Goal: Obtain resource: Obtain resource

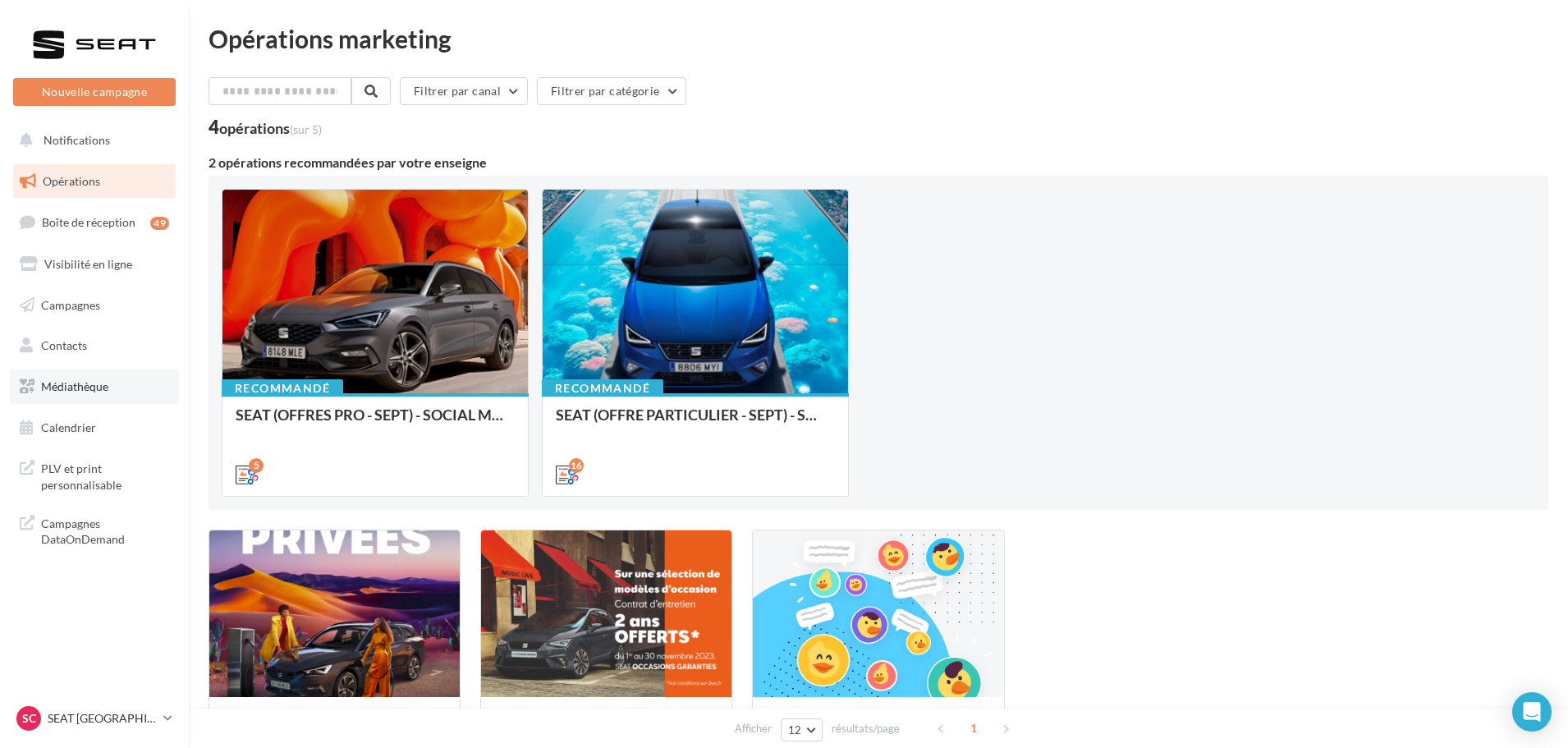
click at [102, 396] on link "Médiathèque" at bounding box center [94, 387] width 169 height 34
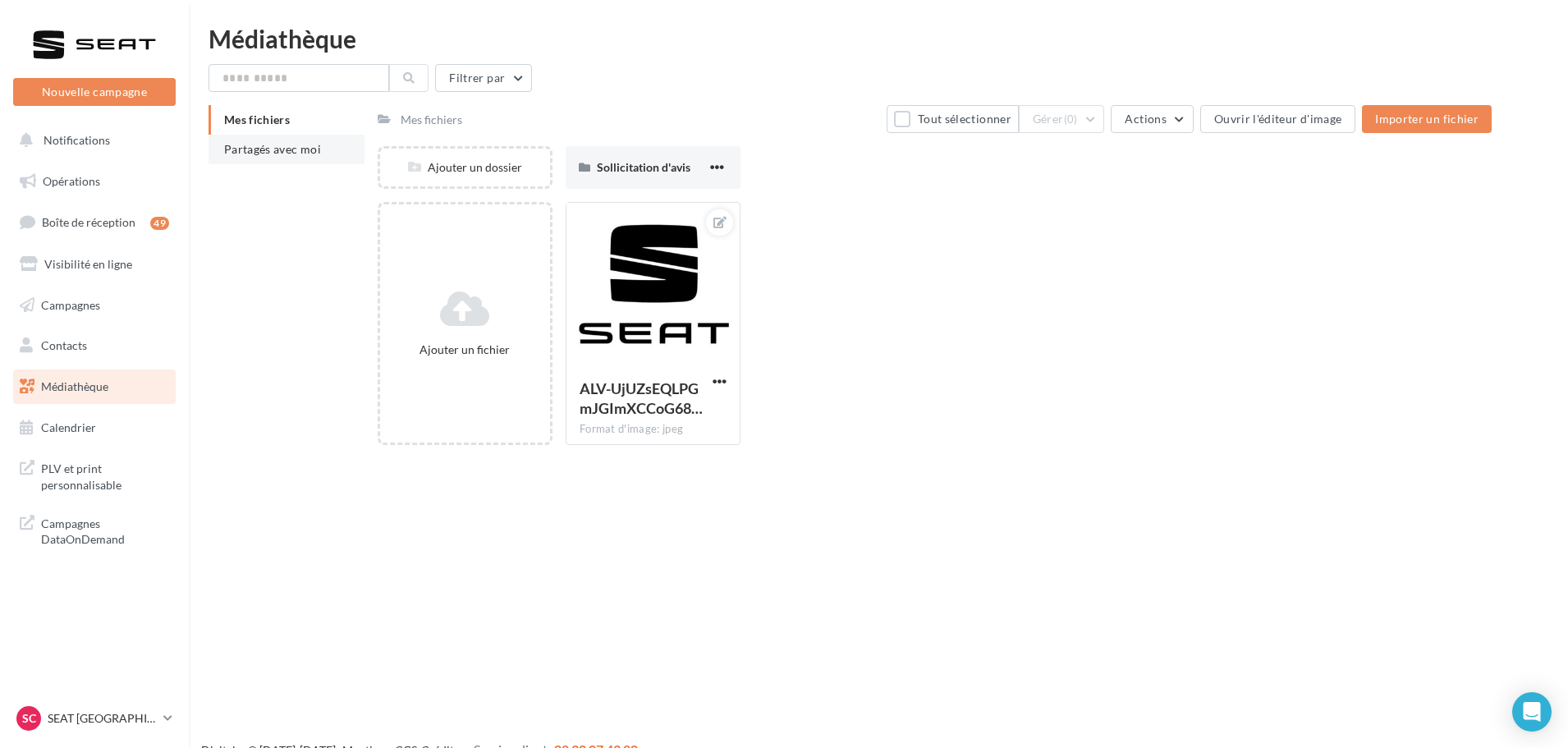
click at [226, 138] on li "Partagés avec moi" at bounding box center [287, 149] width 156 height 30
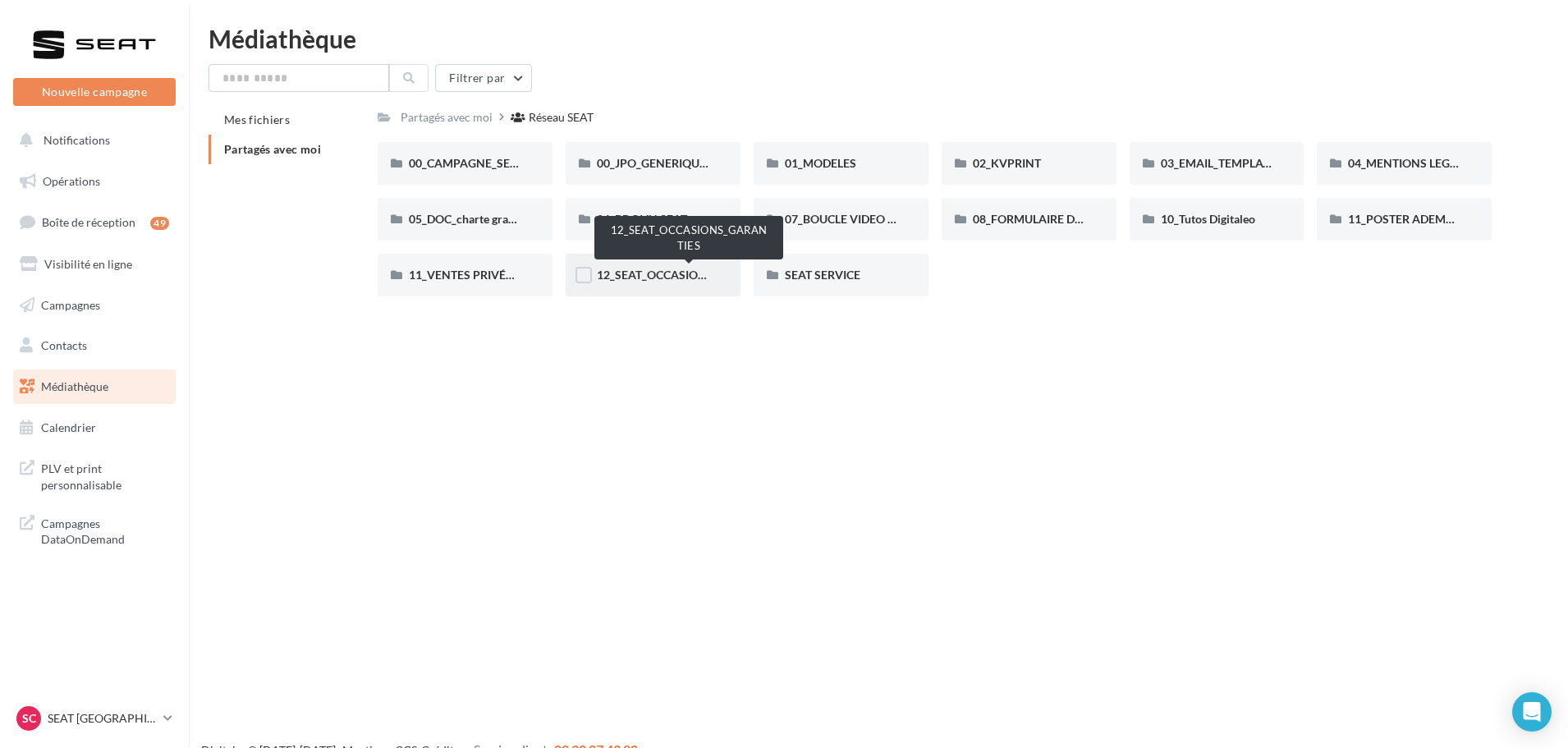
click at [627, 272] on span "12_SEAT_OCCASIONS_GARANTIES" at bounding box center [689, 275] width 186 height 14
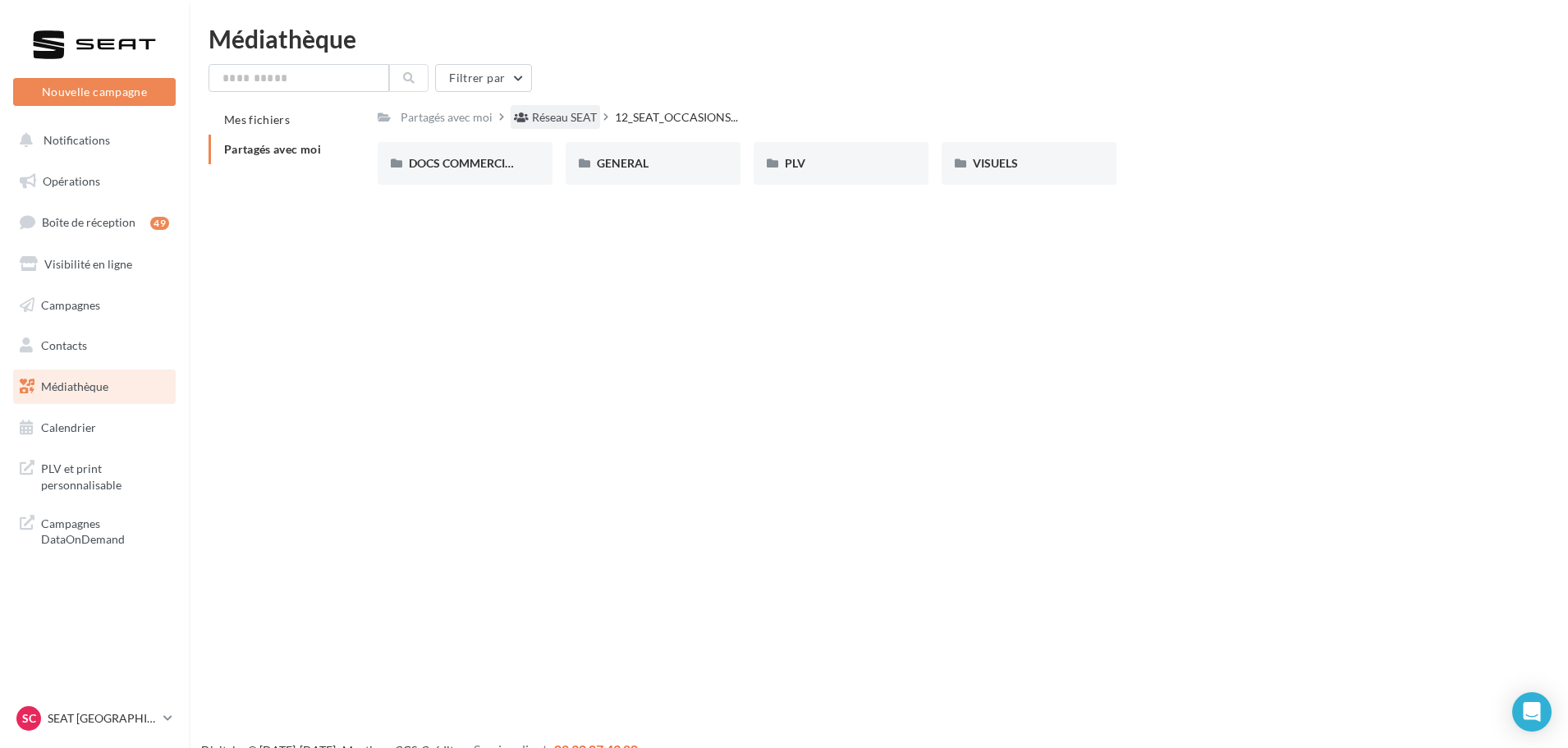
click at [553, 122] on div "Réseau SEAT" at bounding box center [564, 118] width 65 height 16
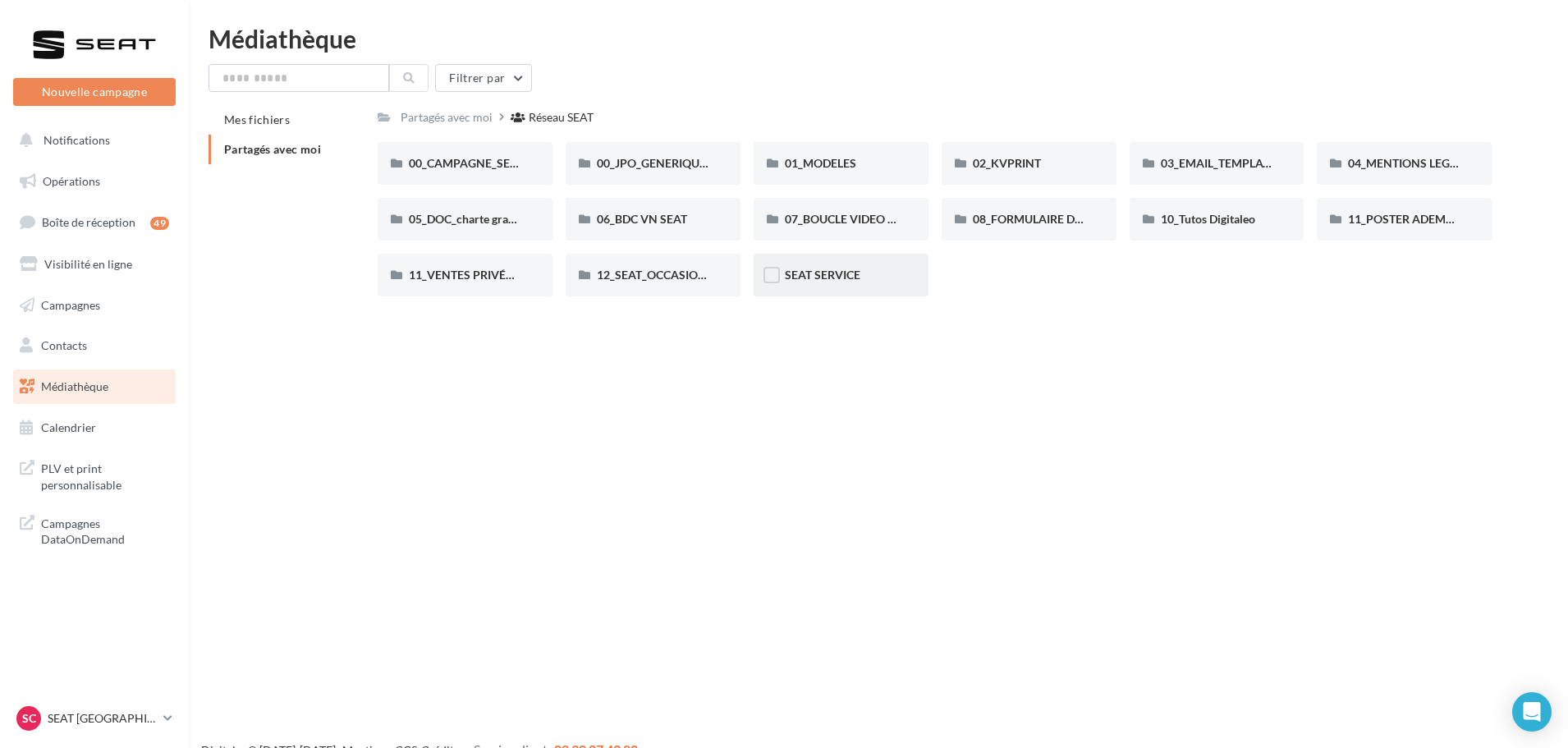
click at [881, 280] on div "SEAT SERVICE" at bounding box center [841, 275] width 112 height 16
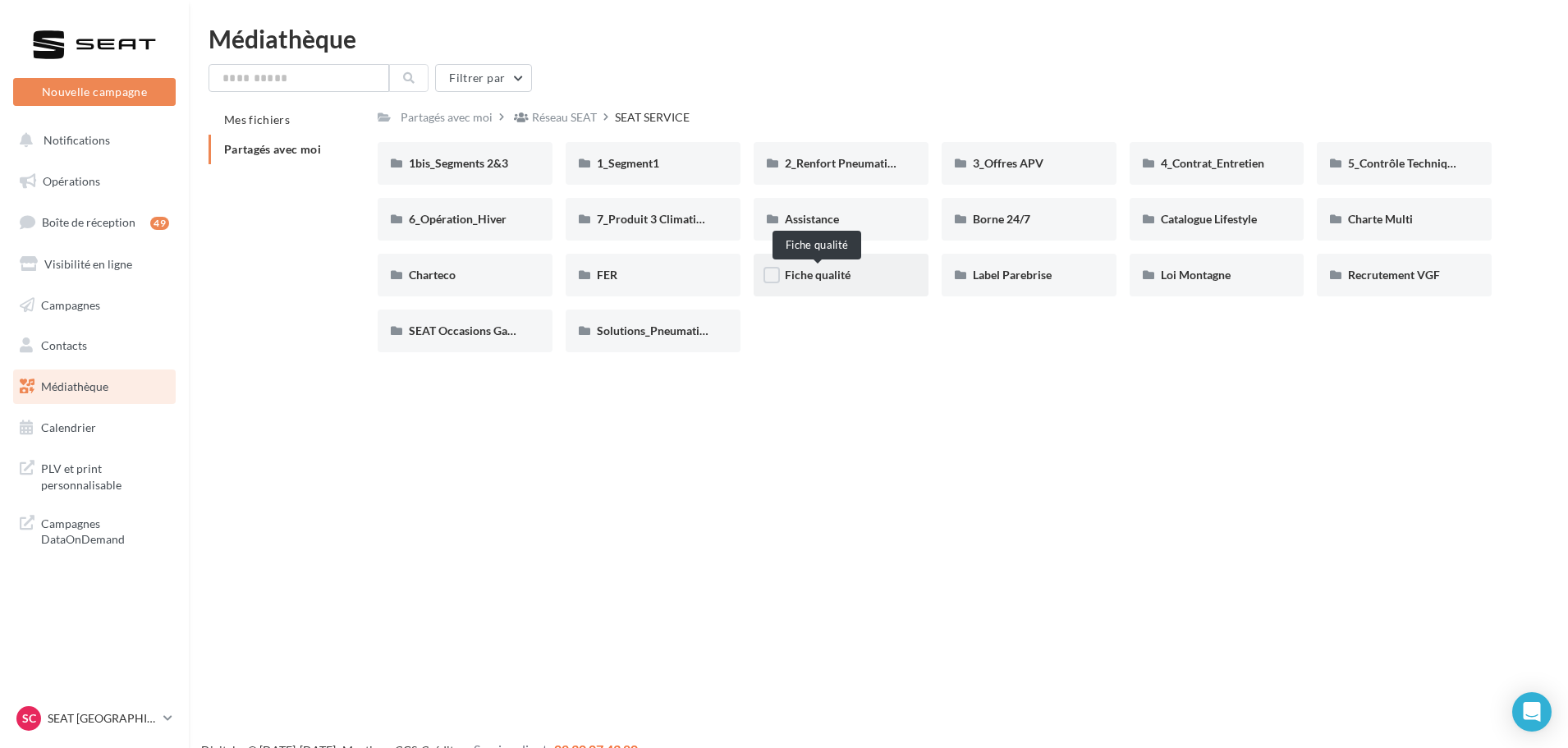
click at [822, 274] on span "Fiche qualité" at bounding box center [818, 275] width 66 height 14
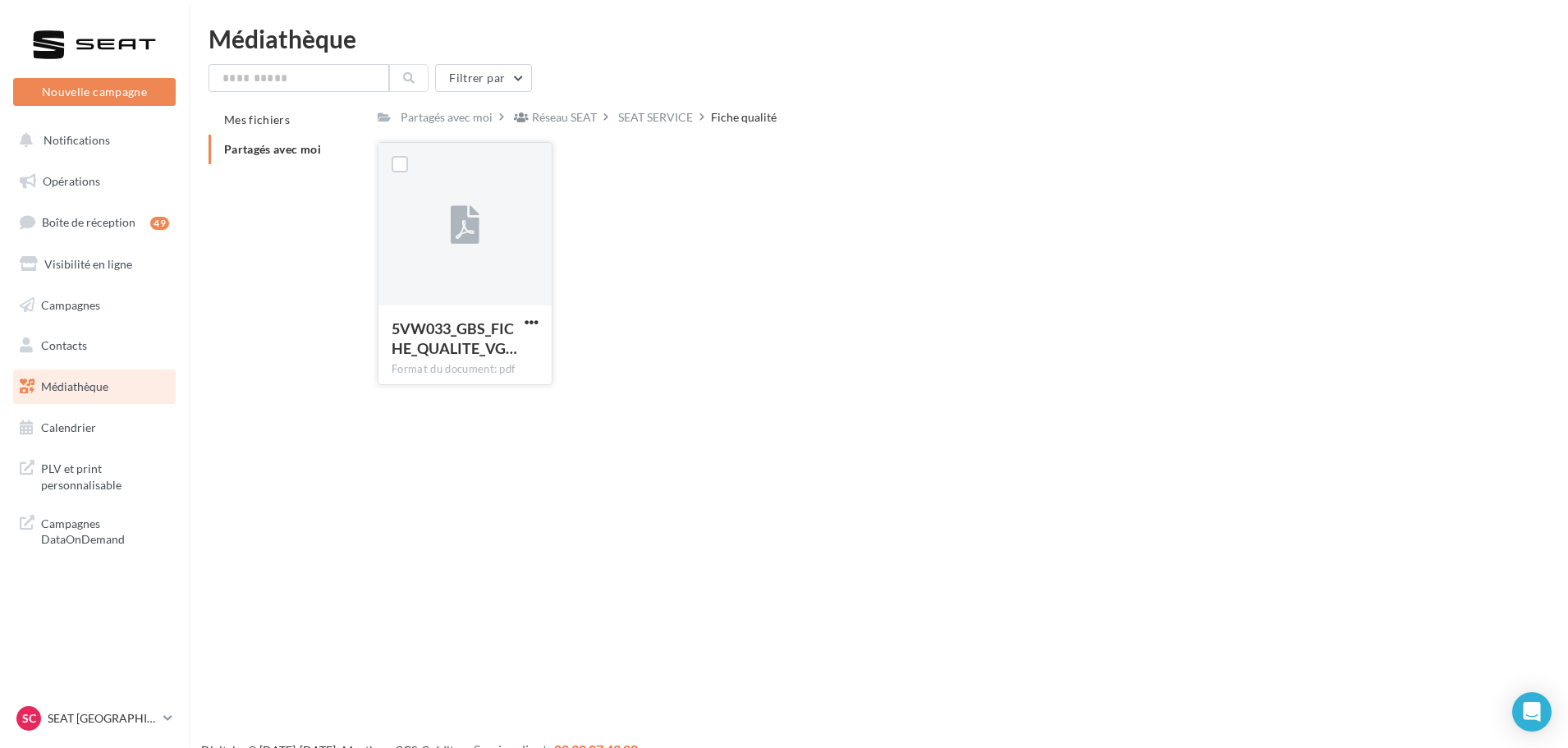
click at [527, 329] on button "button" at bounding box center [531, 324] width 21 height 16
click at [465, 396] on button "Copier l'URL" at bounding box center [459, 398] width 164 height 43
click at [666, 122] on div "SEAT SERVICE" at bounding box center [655, 118] width 75 height 16
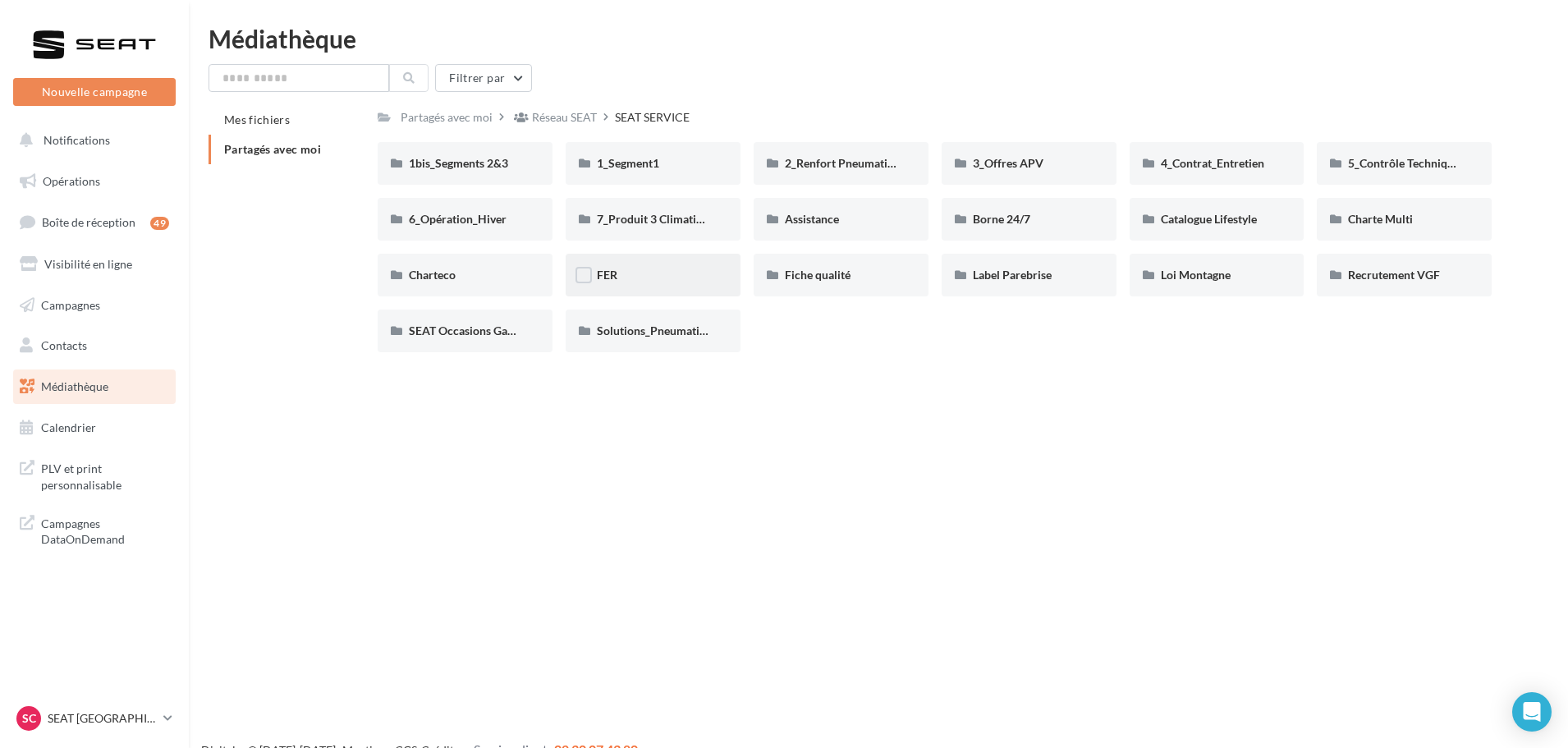
click at [672, 285] on div "FER" at bounding box center [653, 275] width 175 height 43
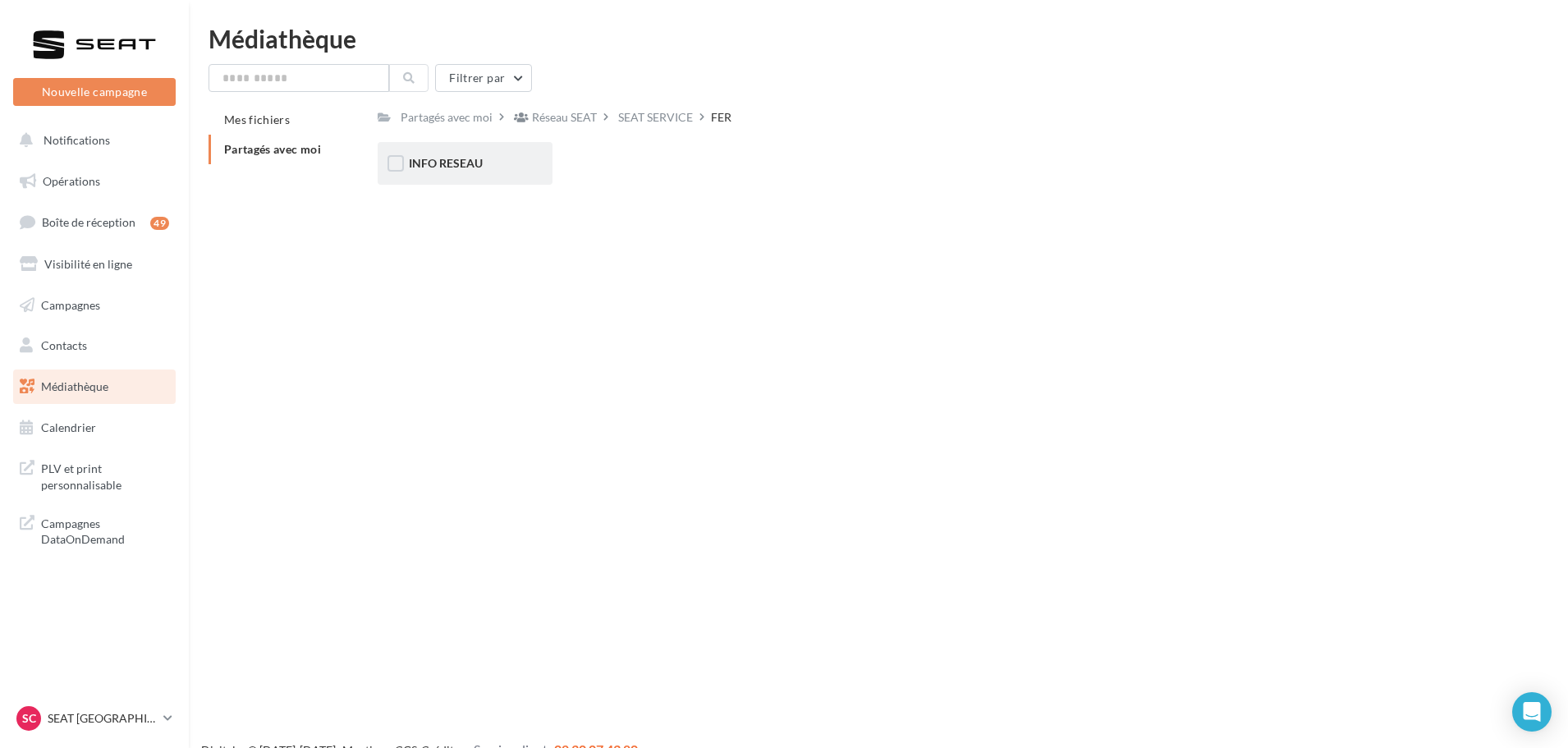
click at [501, 166] on div "INFO RESEAU" at bounding box center [465, 164] width 112 height 16
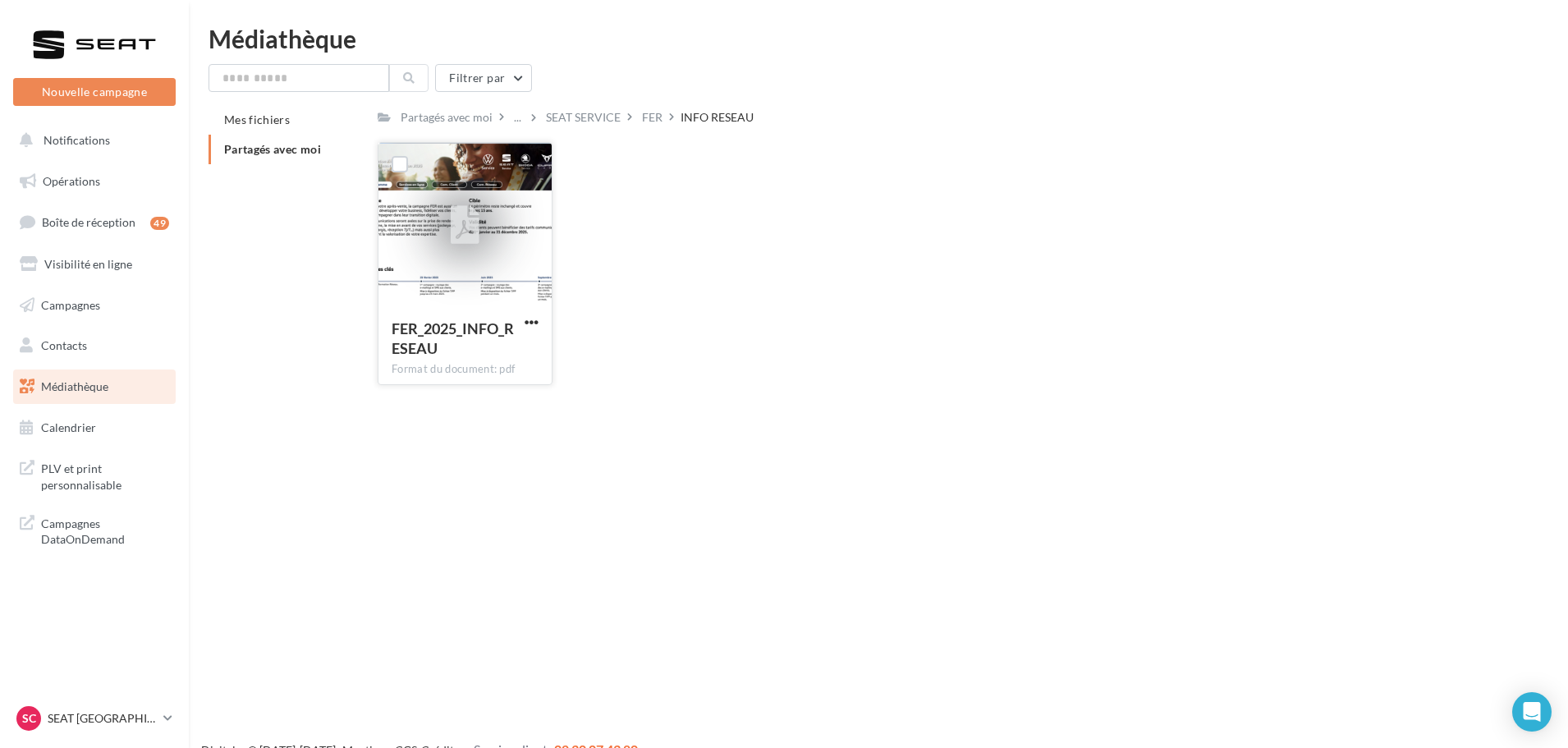
click at [515, 228] on div at bounding box center [465, 225] width 173 height 165
click at [409, 160] on div at bounding box center [400, 165] width 43 height 43
click at [491, 310] on div "FER_2025_INFO_RESEAU Format du document: pdf" at bounding box center [465, 344] width 173 height 77
drag, startPoint x: 491, startPoint y: 309, endPoint x: 458, endPoint y: 310, distance: 33.0
click at [458, 310] on div "FER_2025_INFO_RESEAU Format du document: pdf" at bounding box center [465, 344] width 173 height 77
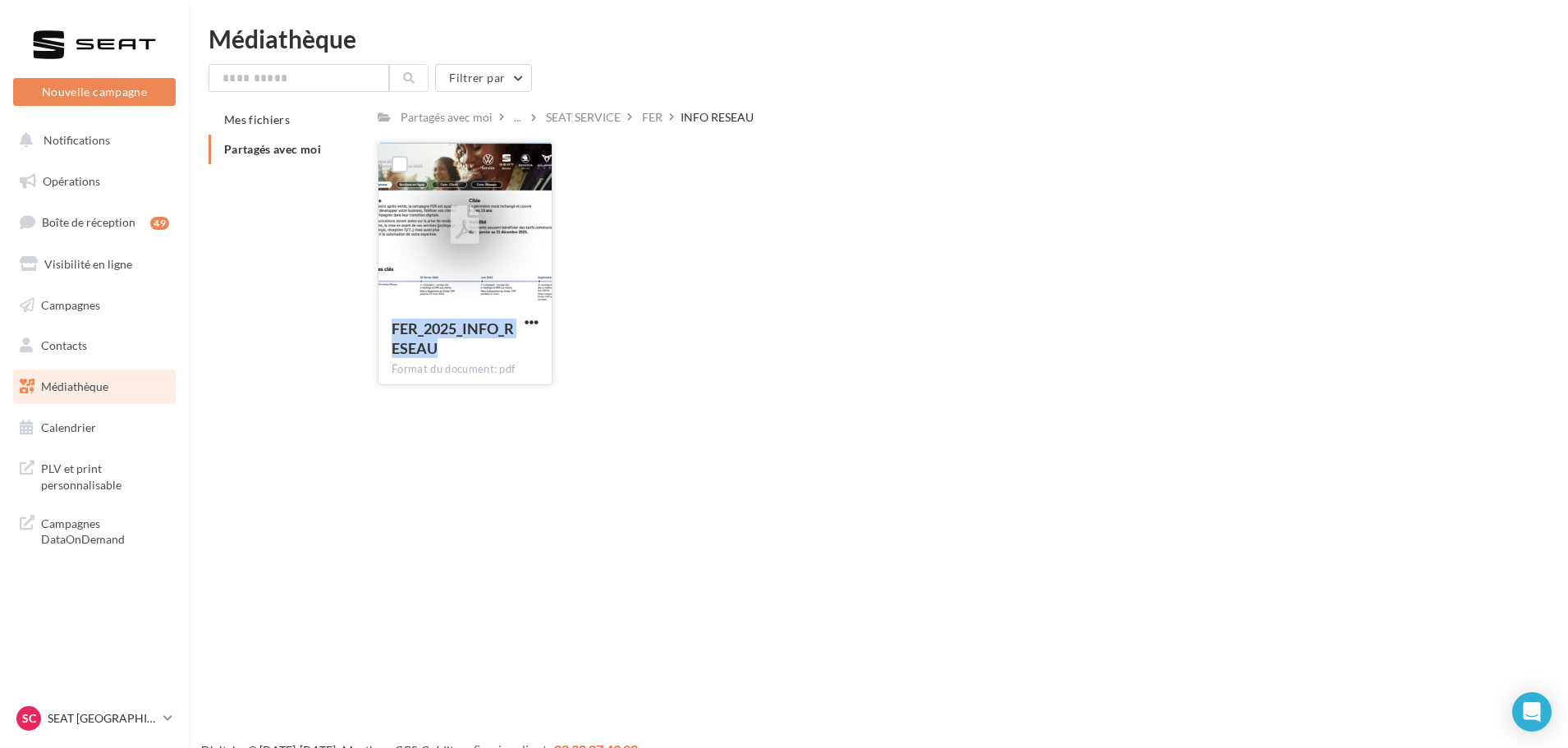
click at [458, 310] on div "FER_2025_INFO_RESEAU Format du document: pdf" at bounding box center [465, 344] width 173 height 77
click at [517, 291] on div at bounding box center [465, 225] width 173 height 165
click at [507, 355] on div "FER_2025_INFO_RESEAU" at bounding box center [456, 339] width 128 height 40
click at [501, 377] on div "Format du document: pdf" at bounding box center [465, 370] width 147 height 14
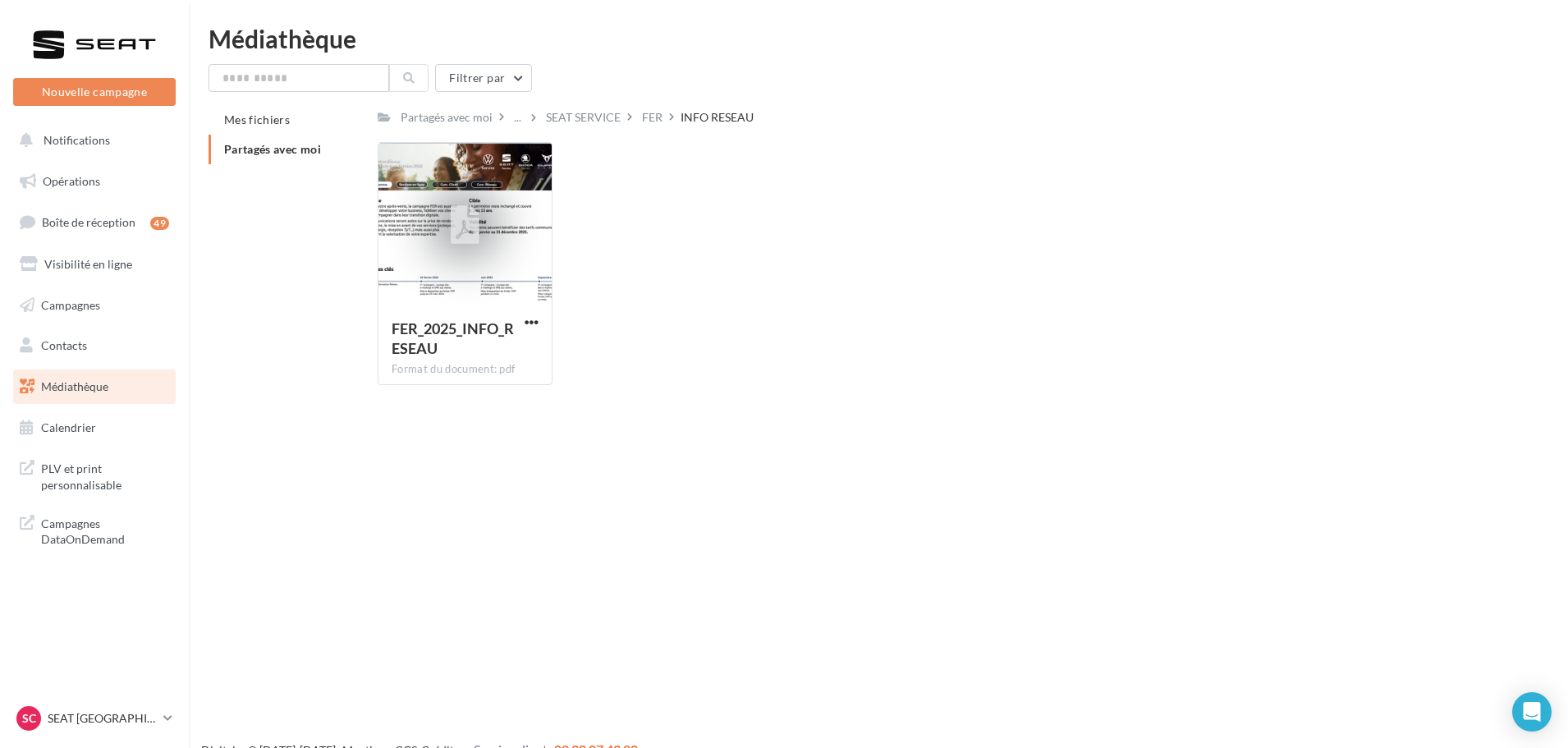
click at [449, 417] on div "Nouvelle campagne Nouvelle campagne Notifications Opérations Boîte de réception…" at bounding box center [784, 400] width 1568 height 748
click at [659, 119] on div "FER" at bounding box center [652, 118] width 21 height 16
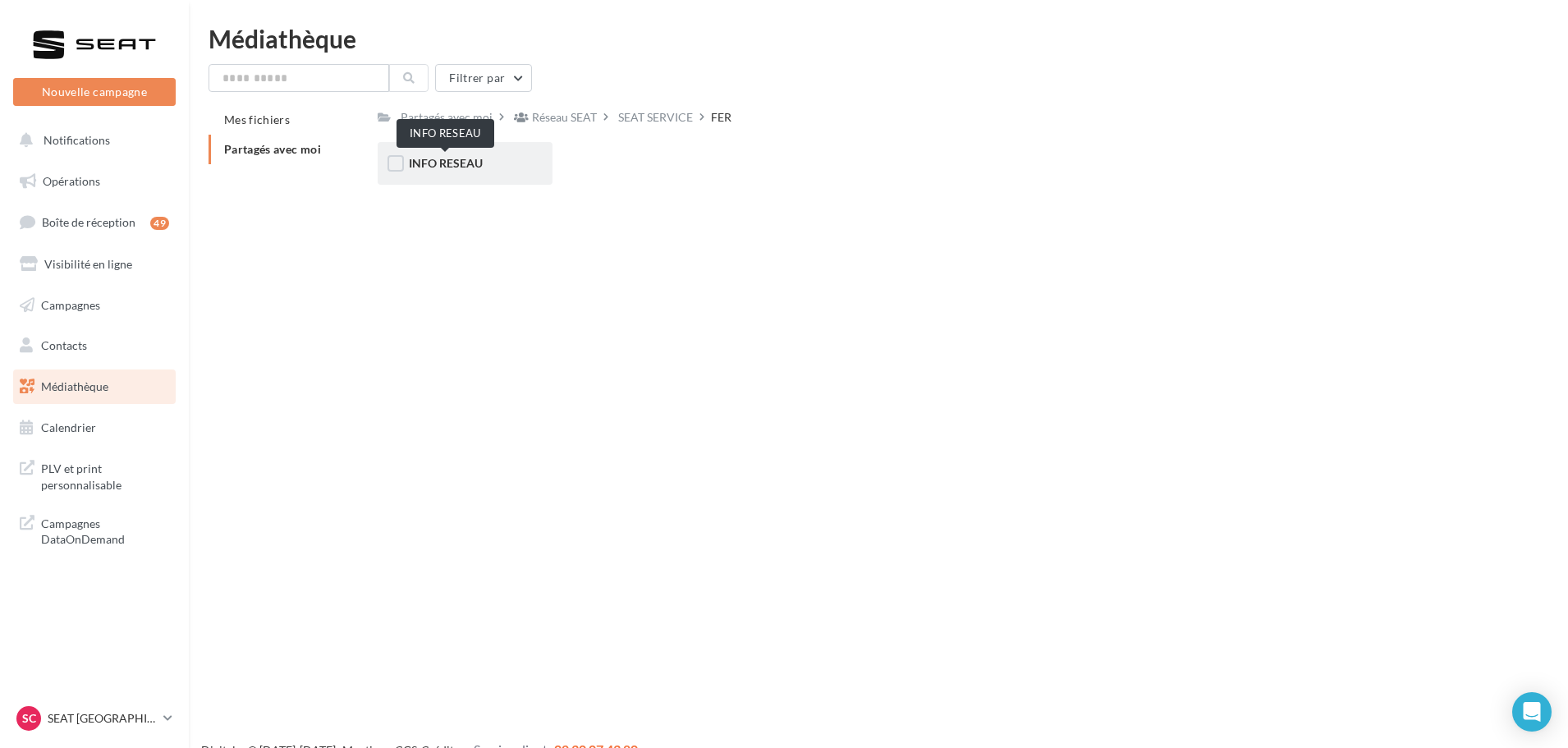
click at [465, 165] on span "INFO RESEAU" at bounding box center [446, 164] width 74 height 14
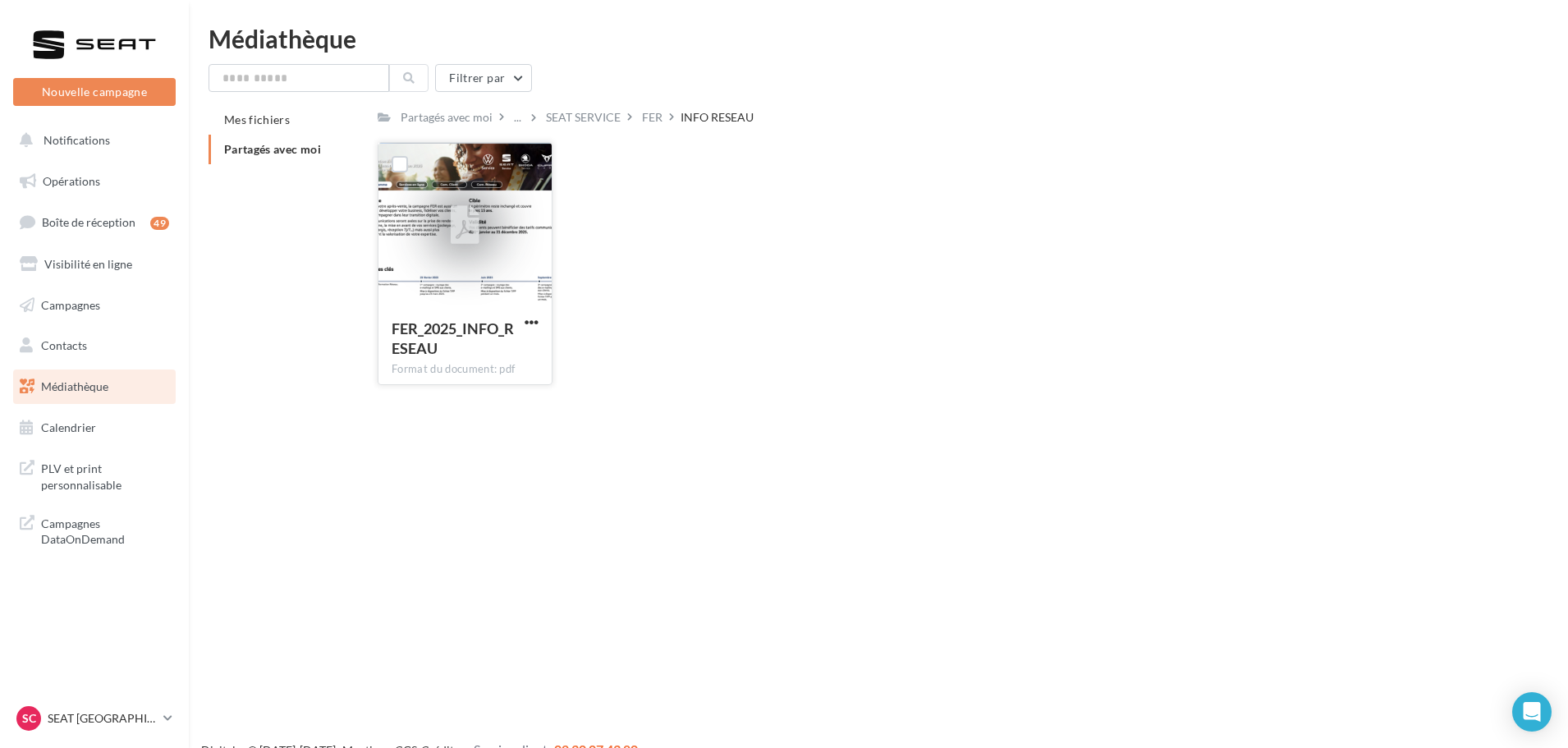
click at [536, 294] on div at bounding box center [465, 225] width 173 height 165
click at [457, 298] on div at bounding box center [465, 225] width 173 height 165
click at [459, 280] on div at bounding box center [465, 225] width 173 height 165
click at [459, 278] on div at bounding box center [465, 225] width 173 height 165
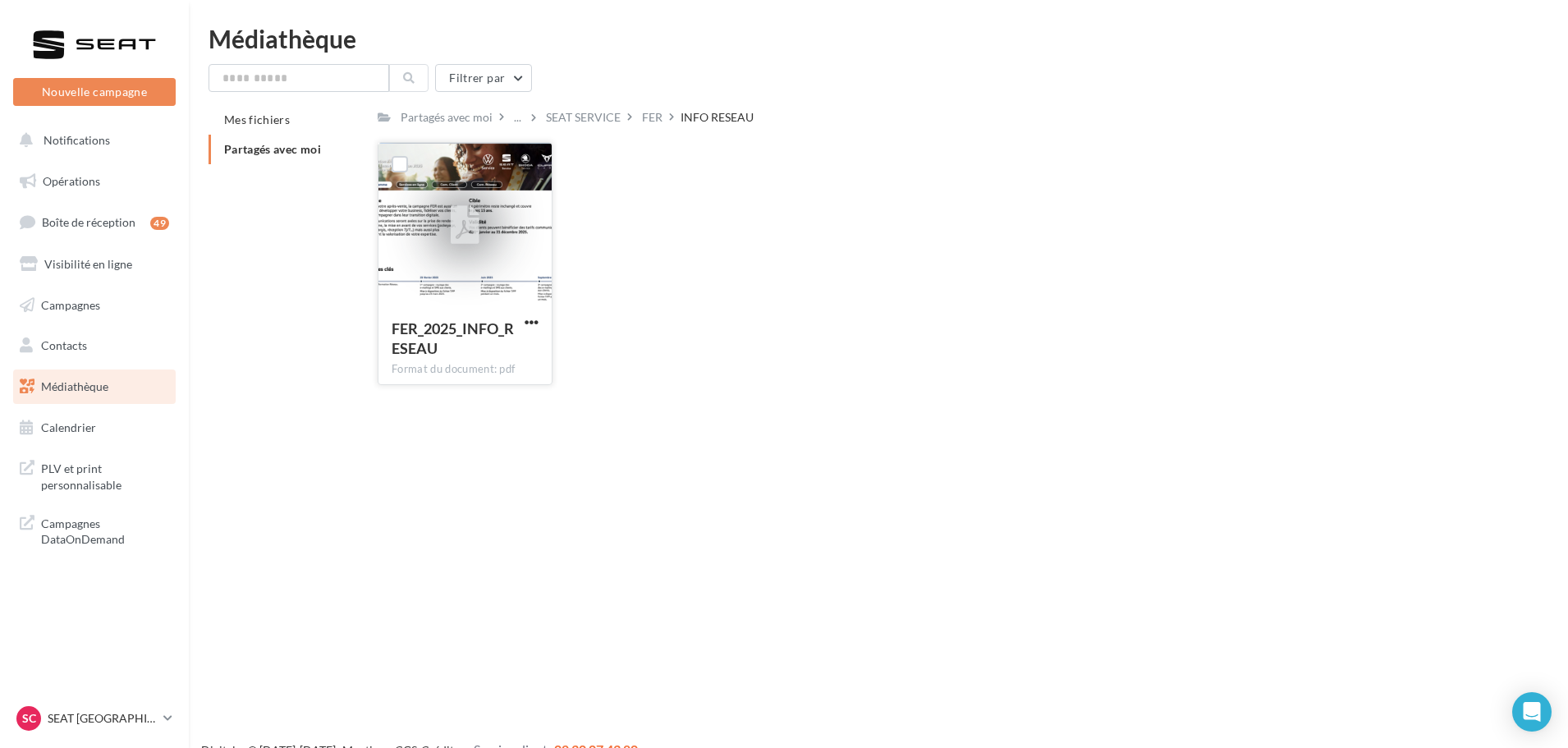
click at [459, 278] on div at bounding box center [465, 225] width 173 height 165
click at [395, 159] on label at bounding box center [400, 165] width 16 height 16
click at [530, 188] on div at bounding box center [465, 225] width 173 height 165
click at [627, 278] on div "FER_2025_INFO_RESEAU Format du document: pdf FER_2025_INFO_RESEAU" at bounding box center [941, 270] width 1128 height 256
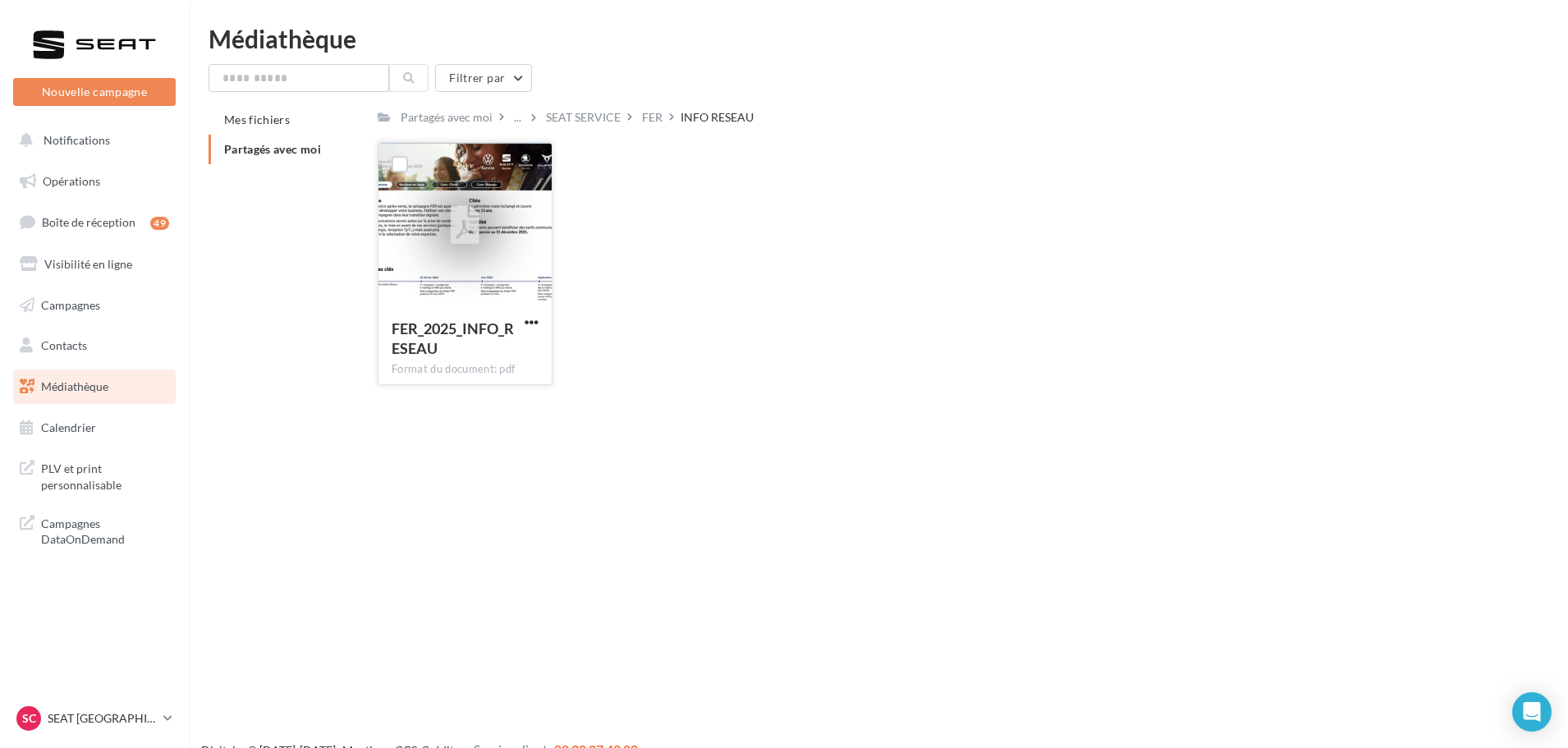
click at [452, 277] on div at bounding box center [465, 225] width 173 height 165
click at [615, 102] on div "Filtrer par Mes fichiers Partagés avec moi Partagés avec moi ... SEAT SERVICE F…" at bounding box center [878, 231] width 1340 height 334
click at [664, 111] on div "FER" at bounding box center [652, 117] width 27 height 23
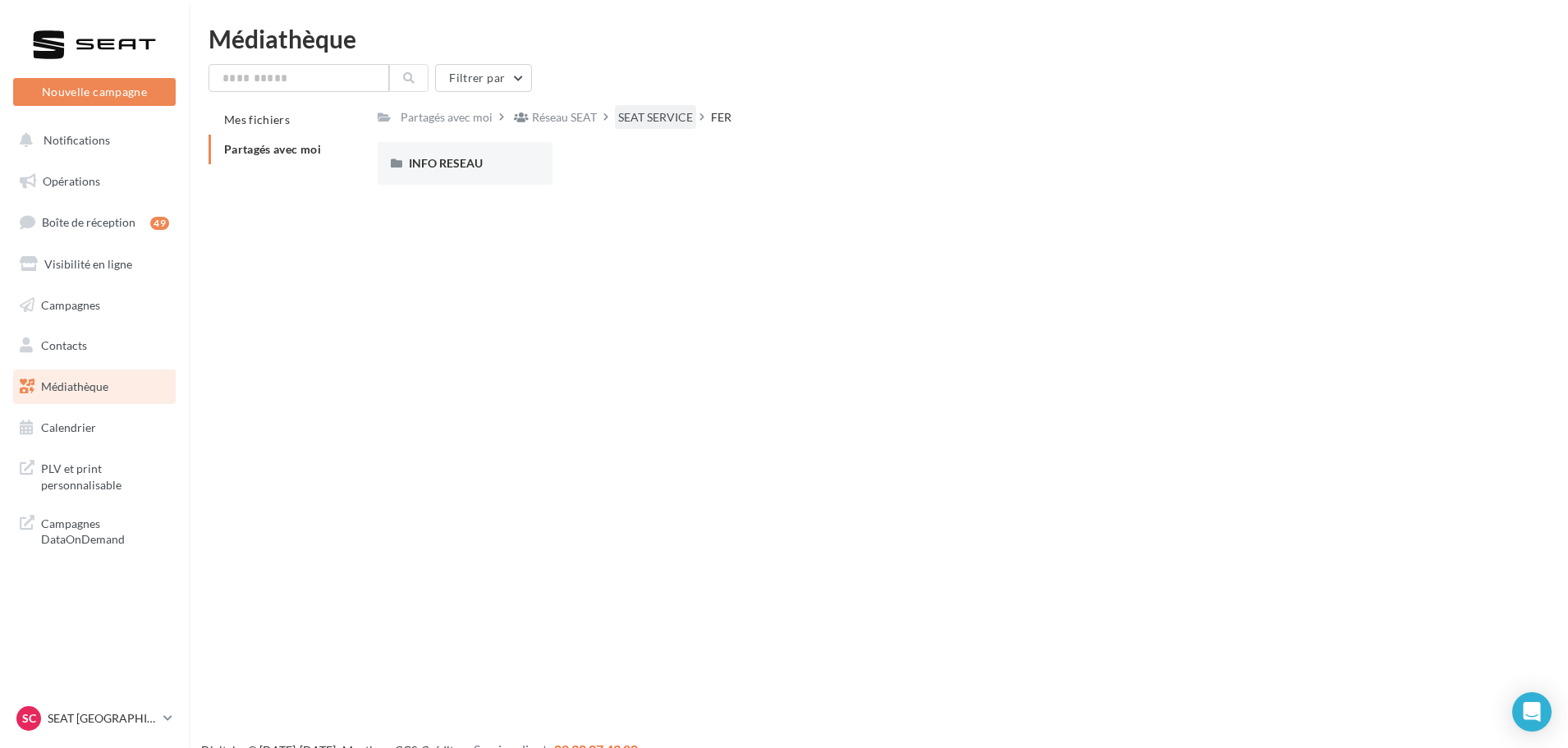
click at [655, 108] on div "SEAT SERVICE" at bounding box center [655, 117] width 81 height 23
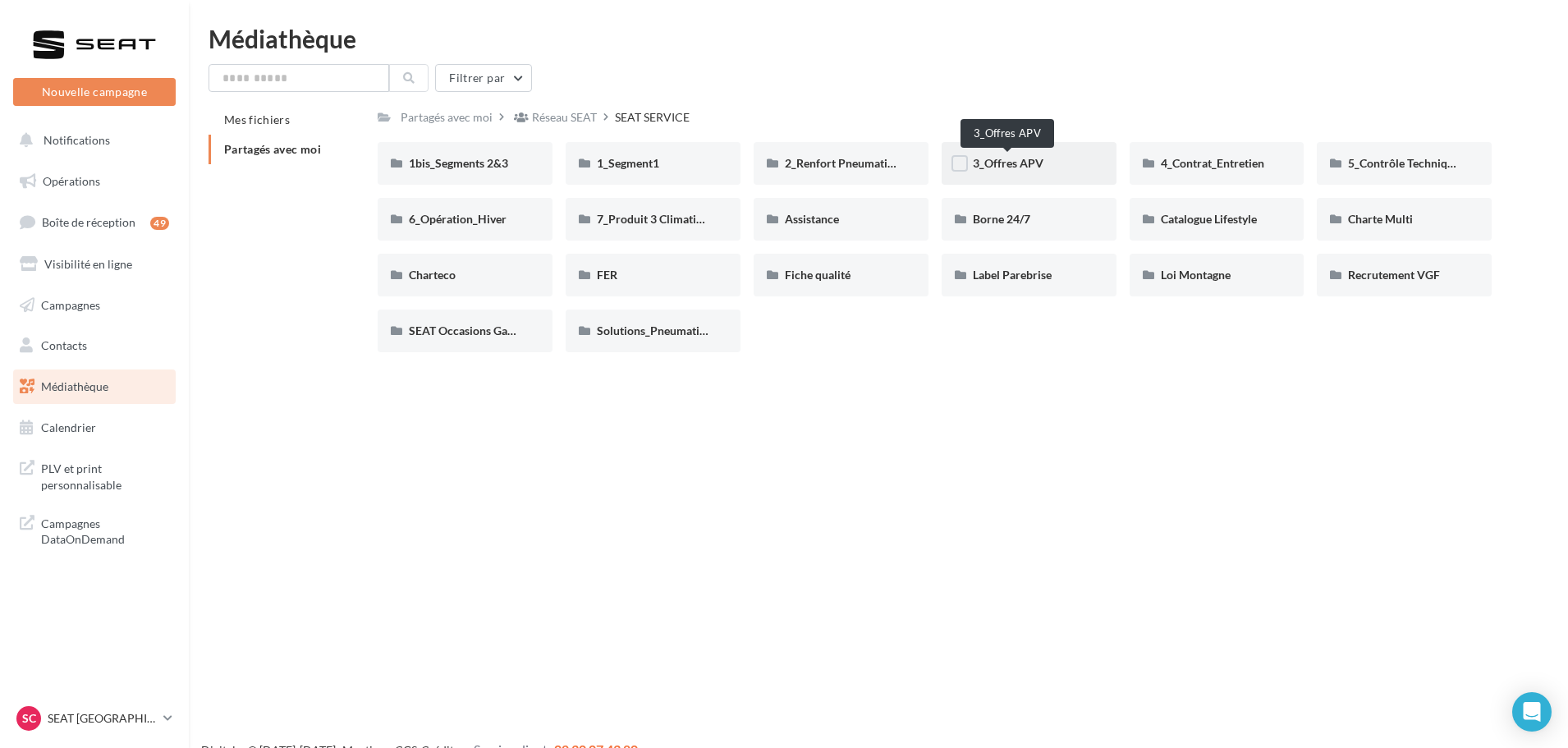
click at [1009, 170] on span "3_Offres APV" at bounding box center [1008, 164] width 71 height 14
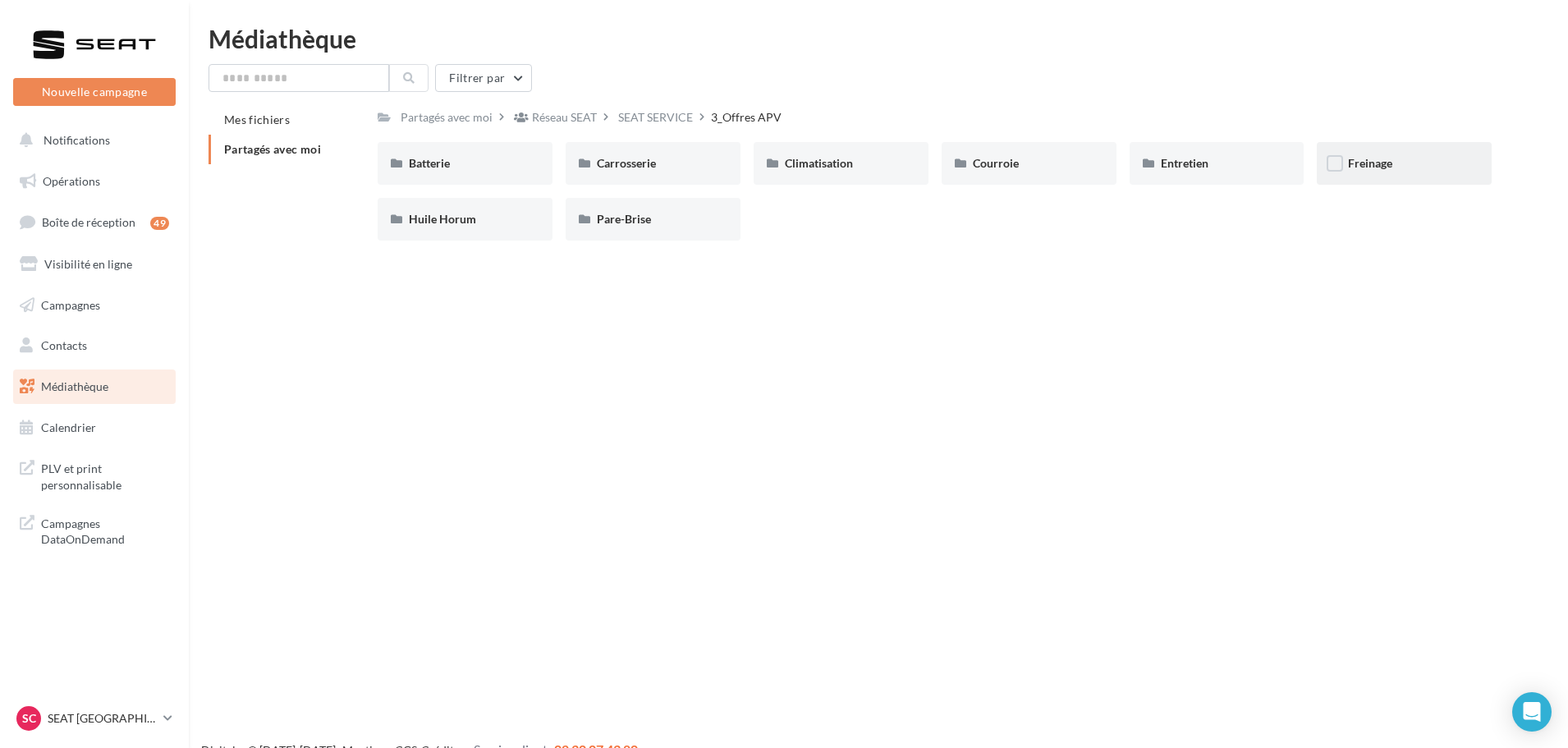
click at [1340, 179] on div "Freinage" at bounding box center [1404, 164] width 175 height 43
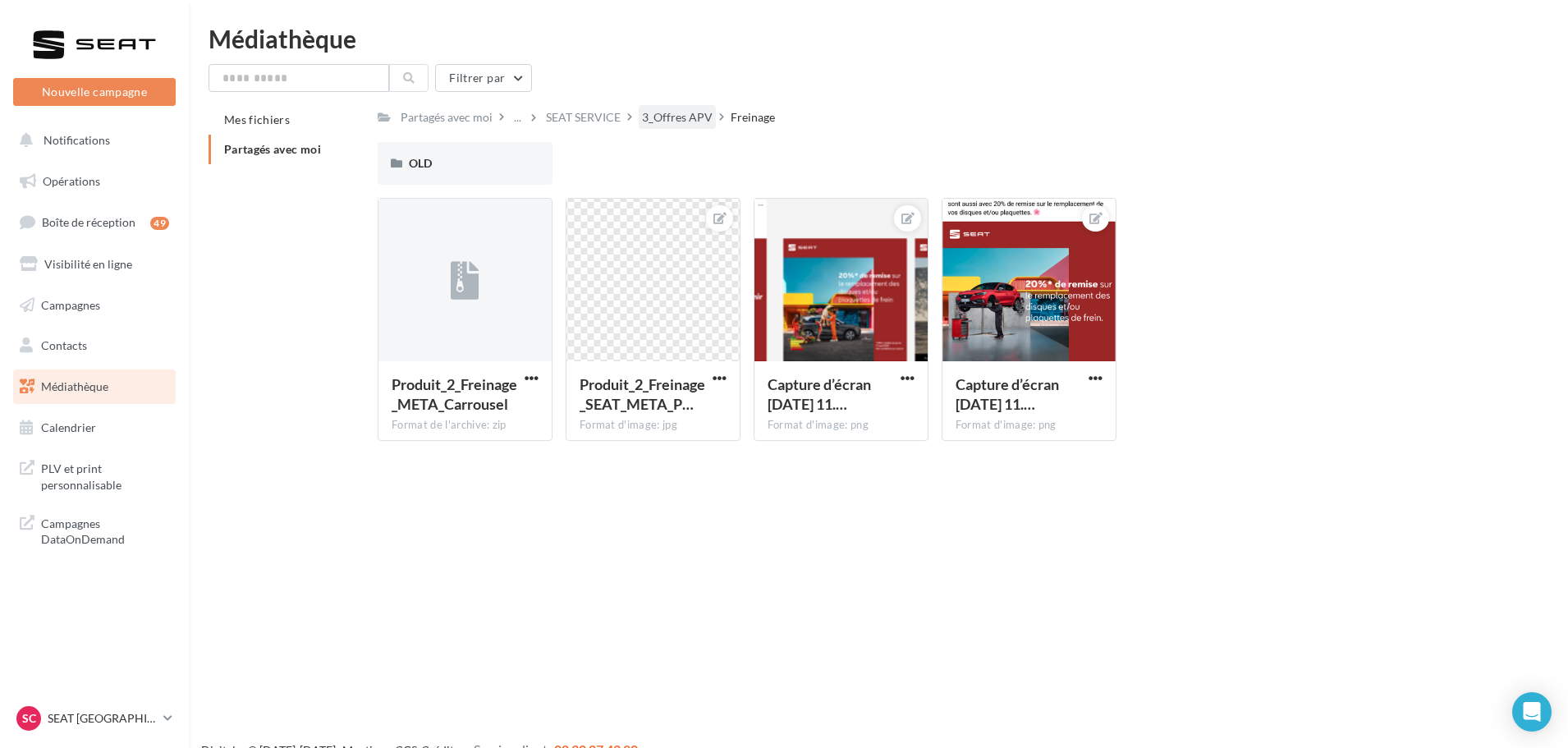
click at [662, 111] on div "3_Offres APV" at bounding box center [678, 118] width 71 height 16
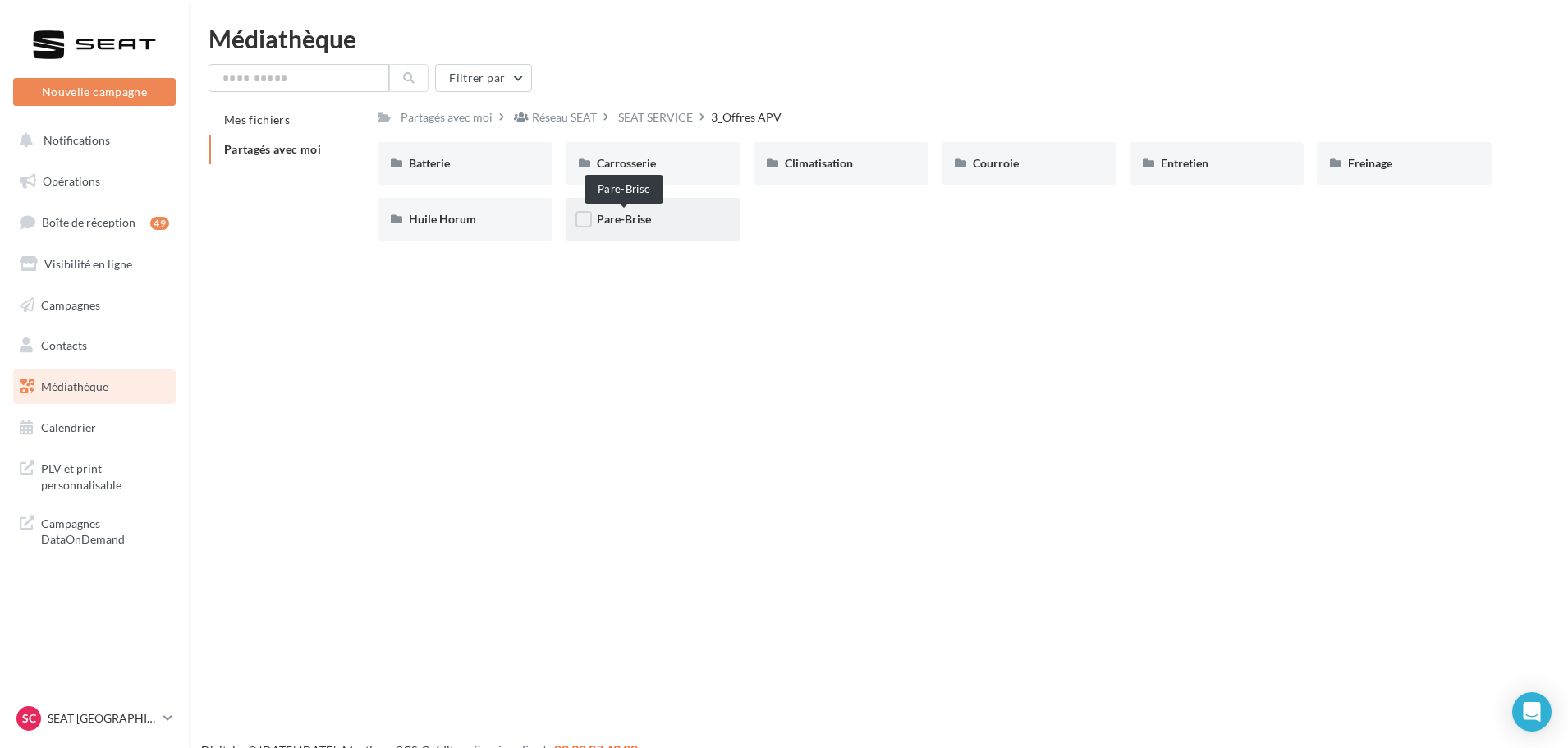
click at [651, 213] on span "Pare-Brise" at bounding box center [624, 219] width 54 height 14
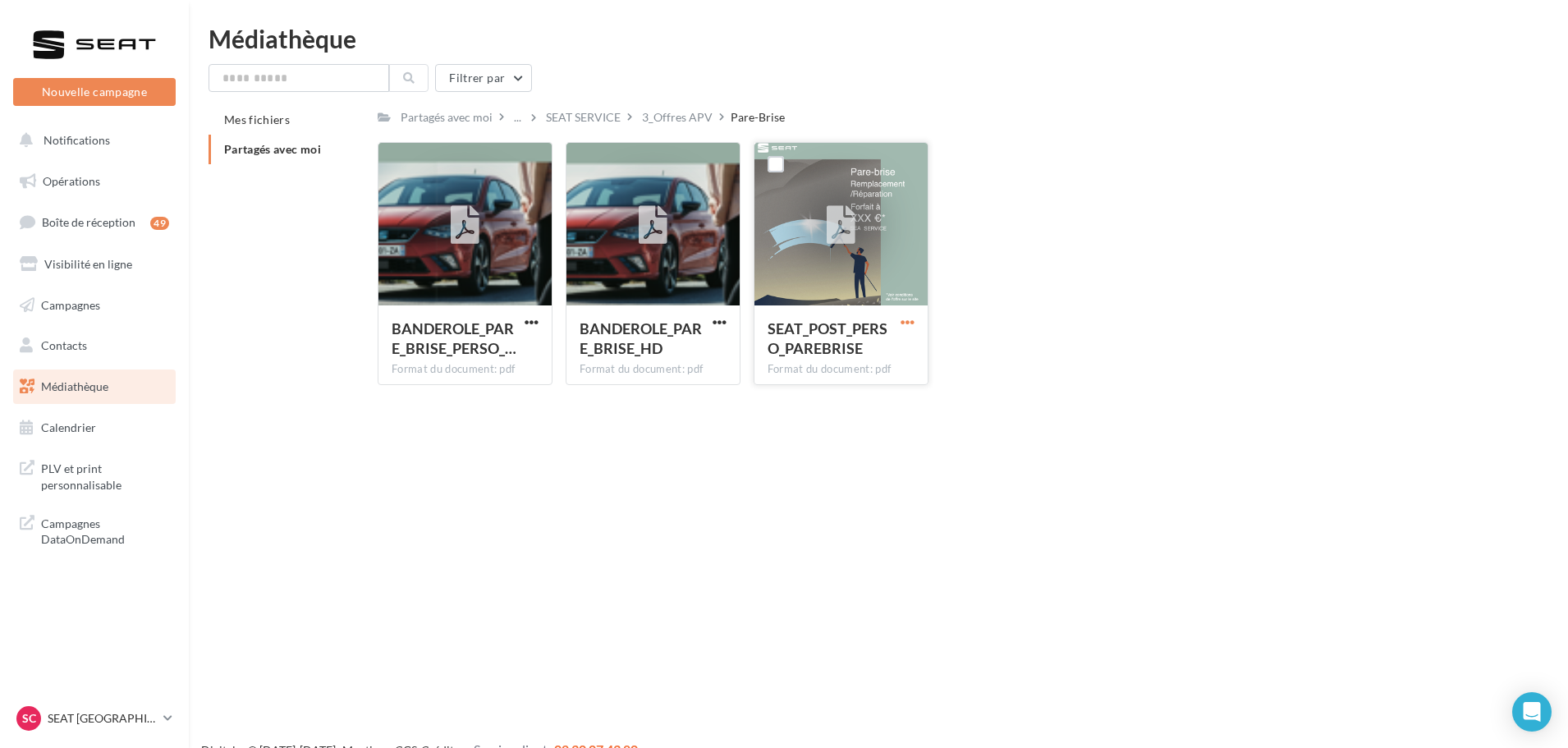
click at [908, 327] on span "button" at bounding box center [908, 323] width 14 height 14
click at [846, 396] on button "Copier l'URL" at bounding box center [836, 398] width 164 height 43
click at [699, 120] on div "3_Offres APV" at bounding box center [678, 118] width 71 height 16
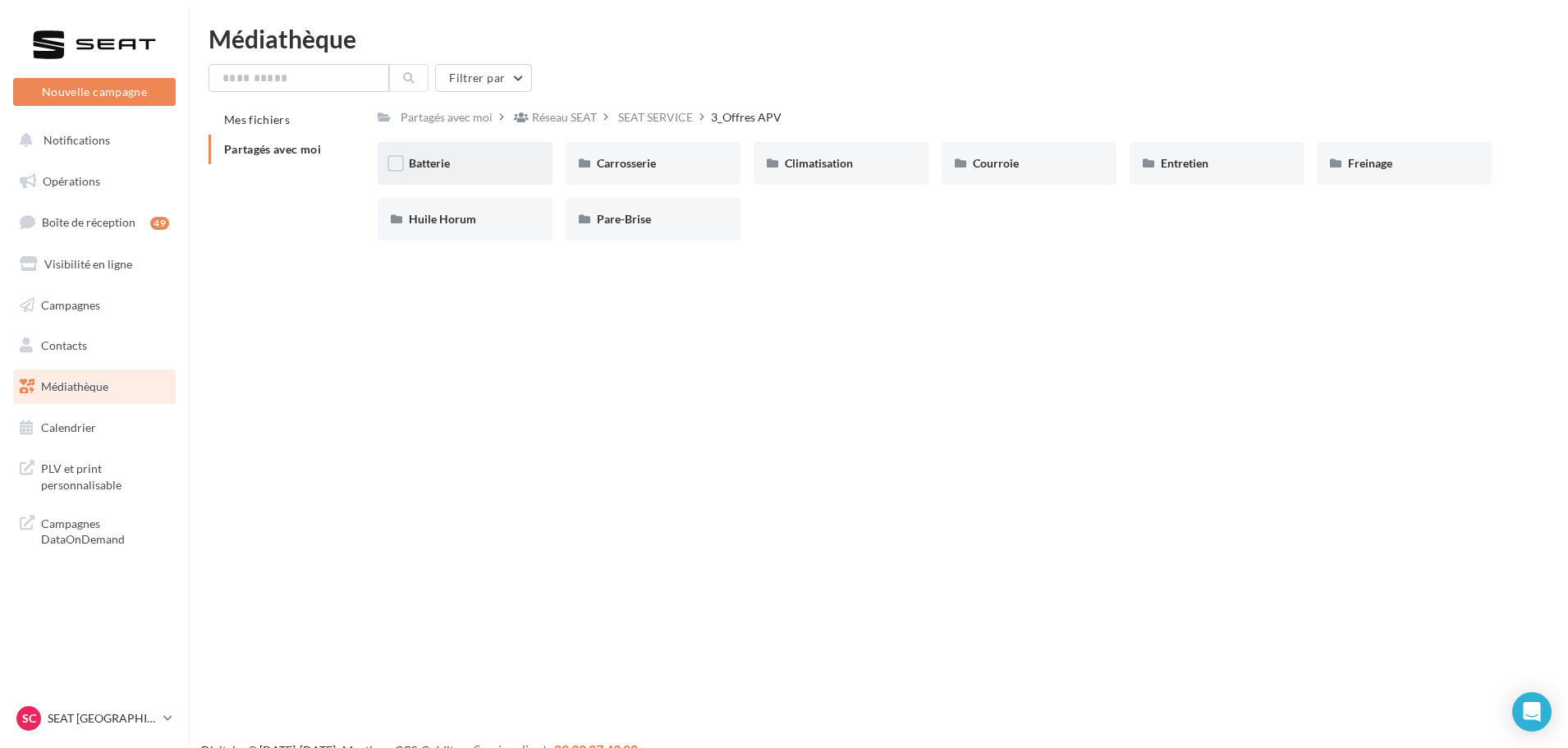
click at [508, 157] on div "Batterie" at bounding box center [465, 164] width 112 height 16
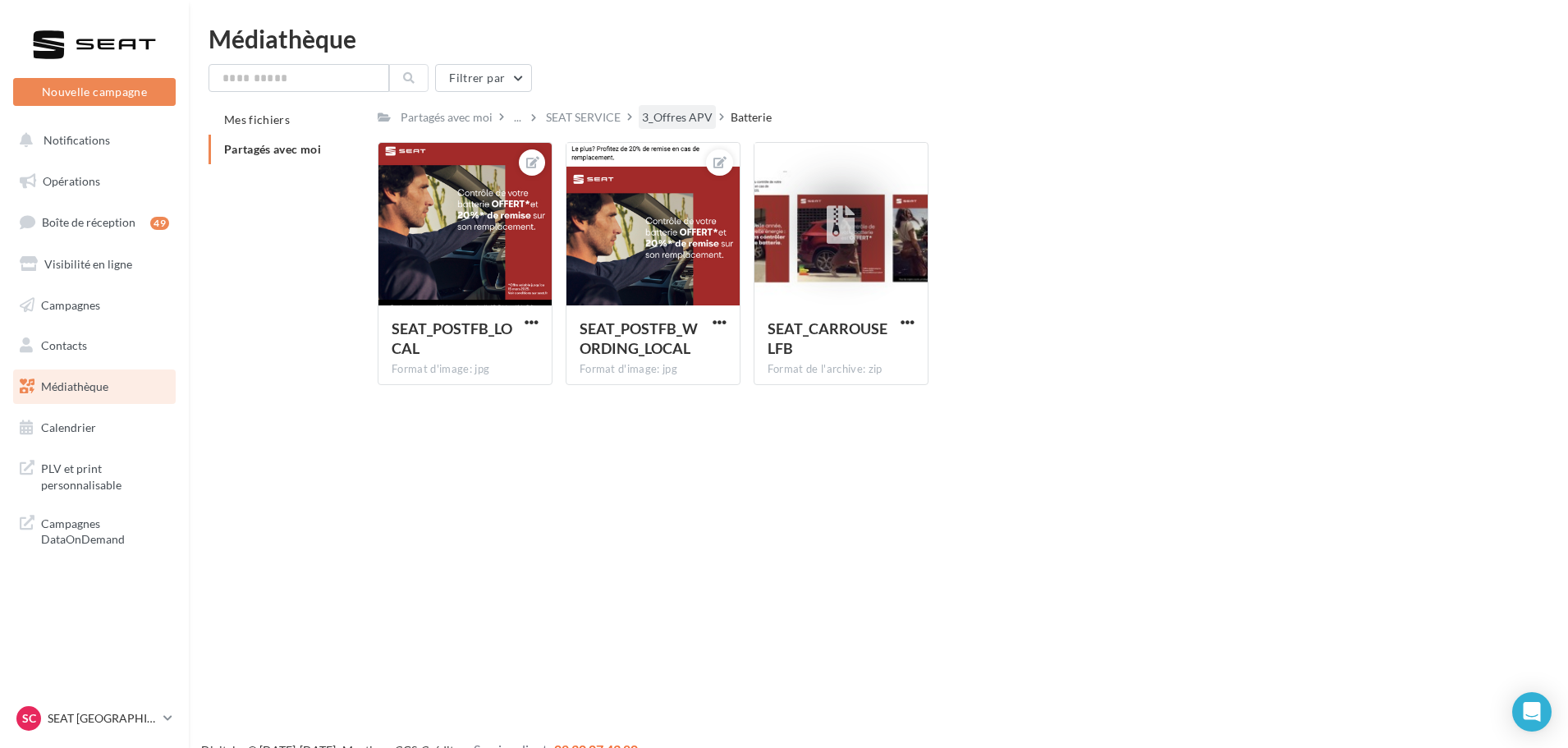
click at [705, 115] on div "3_Offres APV" at bounding box center [678, 118] width 71 height 16
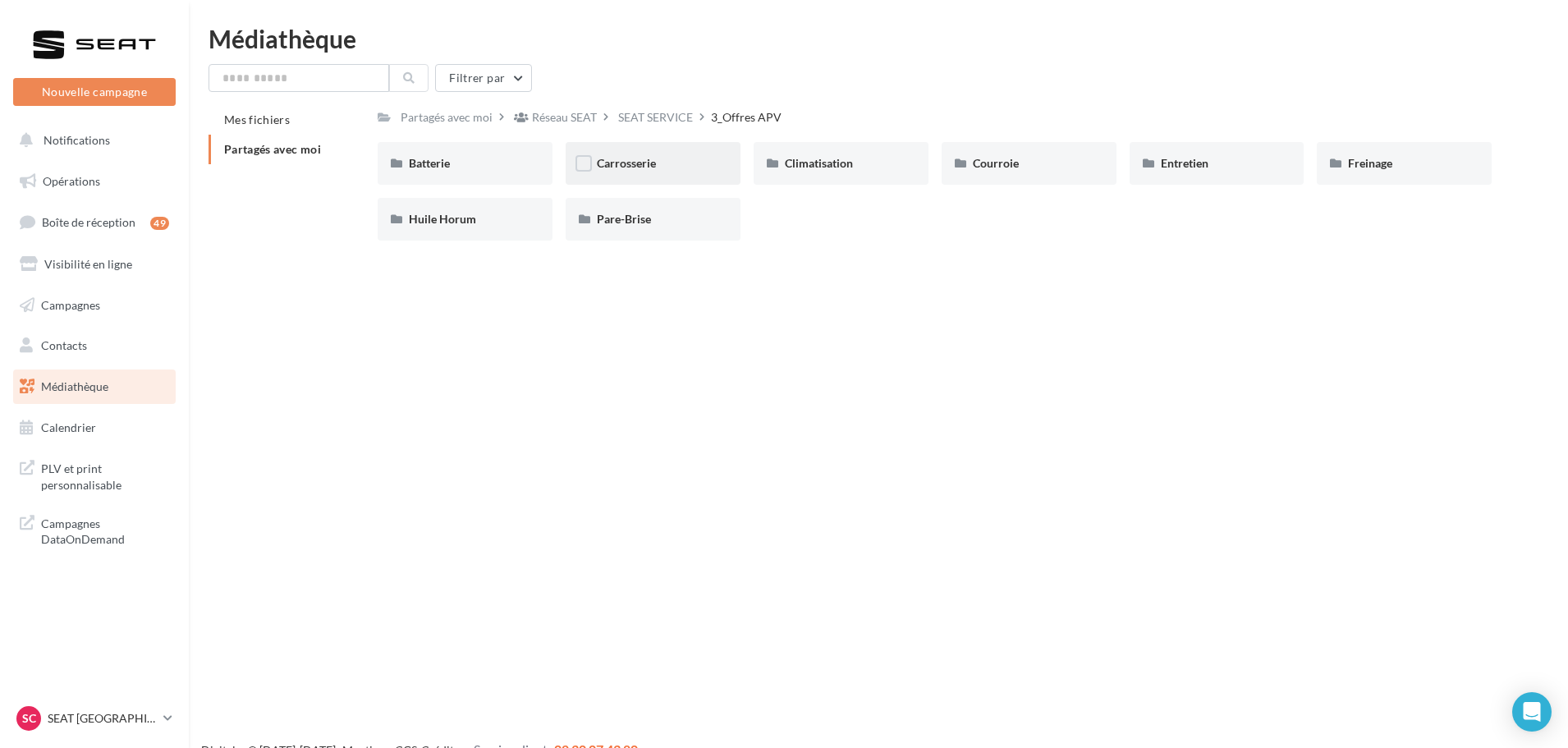
click at [669, 156] on div "Carrosserie" at bounding box center [652, 164] width 112 height 16
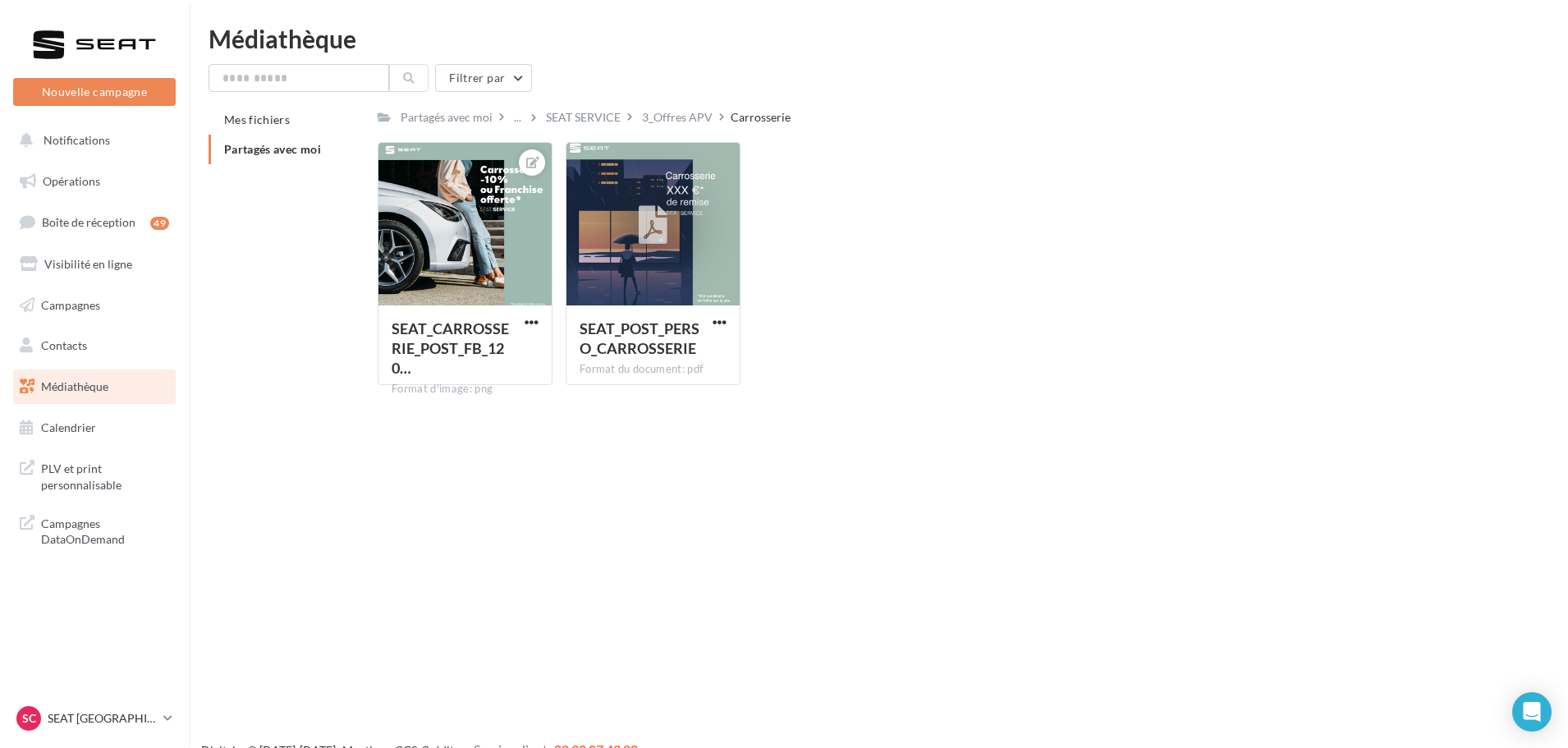
click at [687, 113] on div "3_Offres APV" at bounding box center [678, 118] width 71 height 16
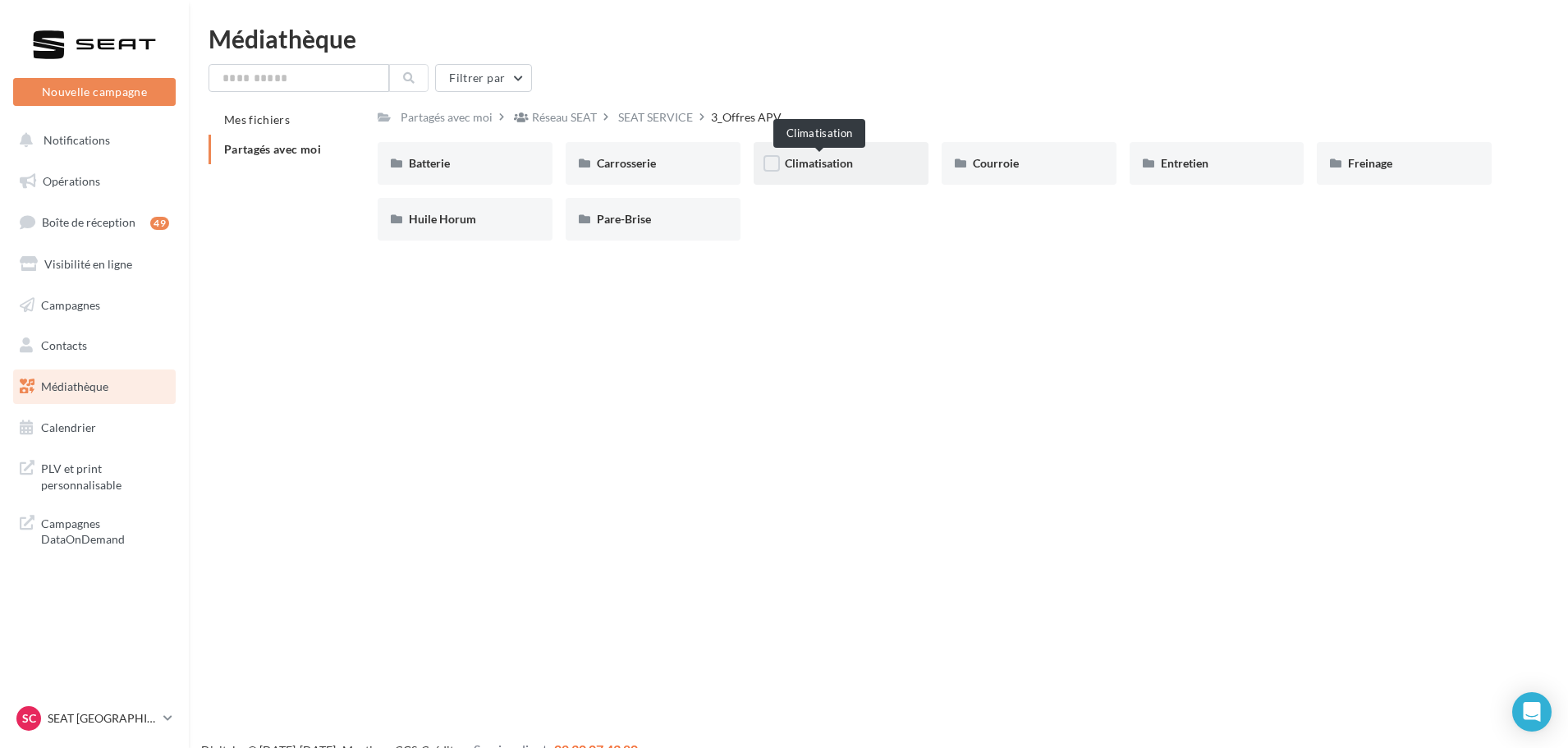
click at [853, 168] on span "Climatisation" at bounding box center [819, 164] width 68 height 14
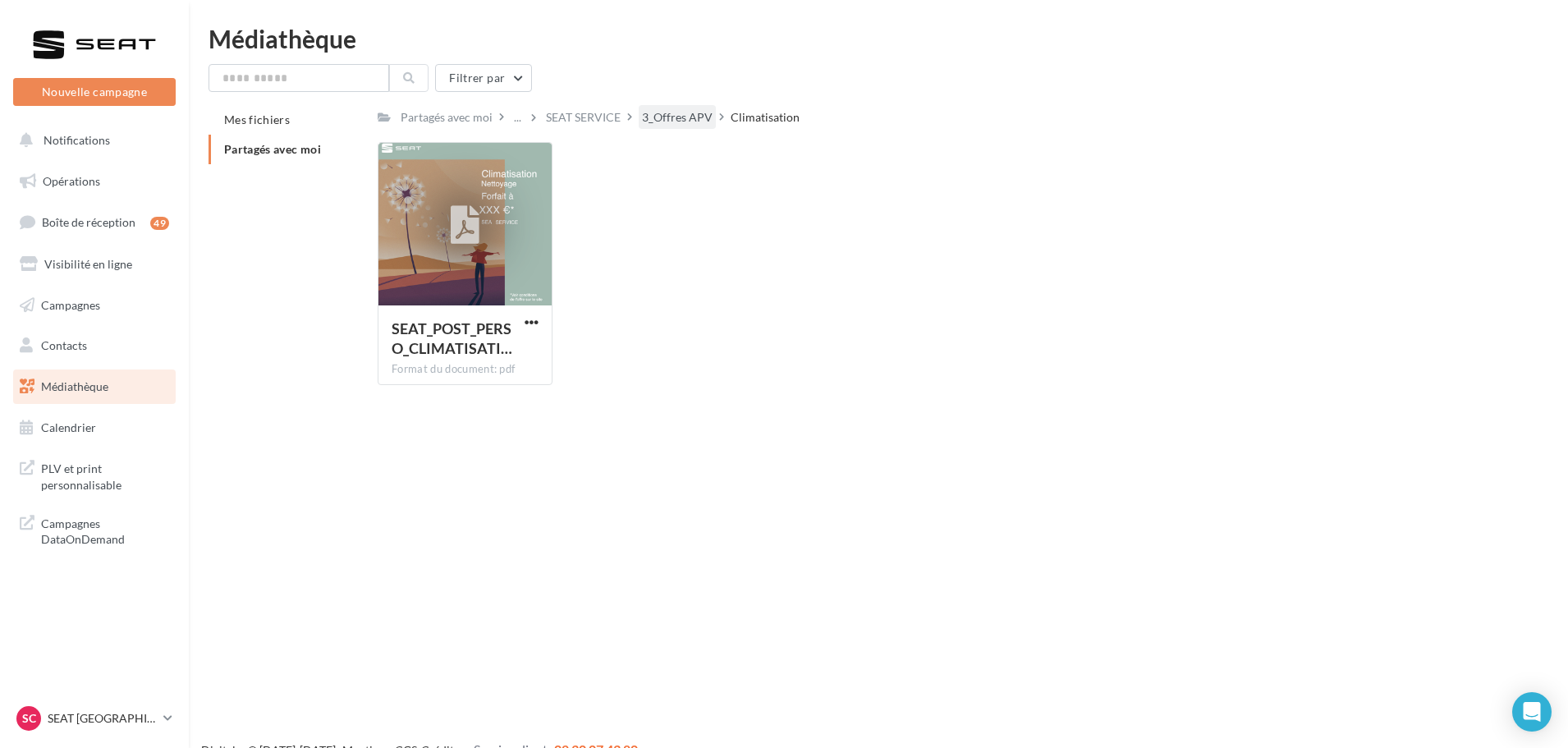
click at [687, 107] on div "3_Offres APV" at bounding box center [678, 117] width 77 height 23
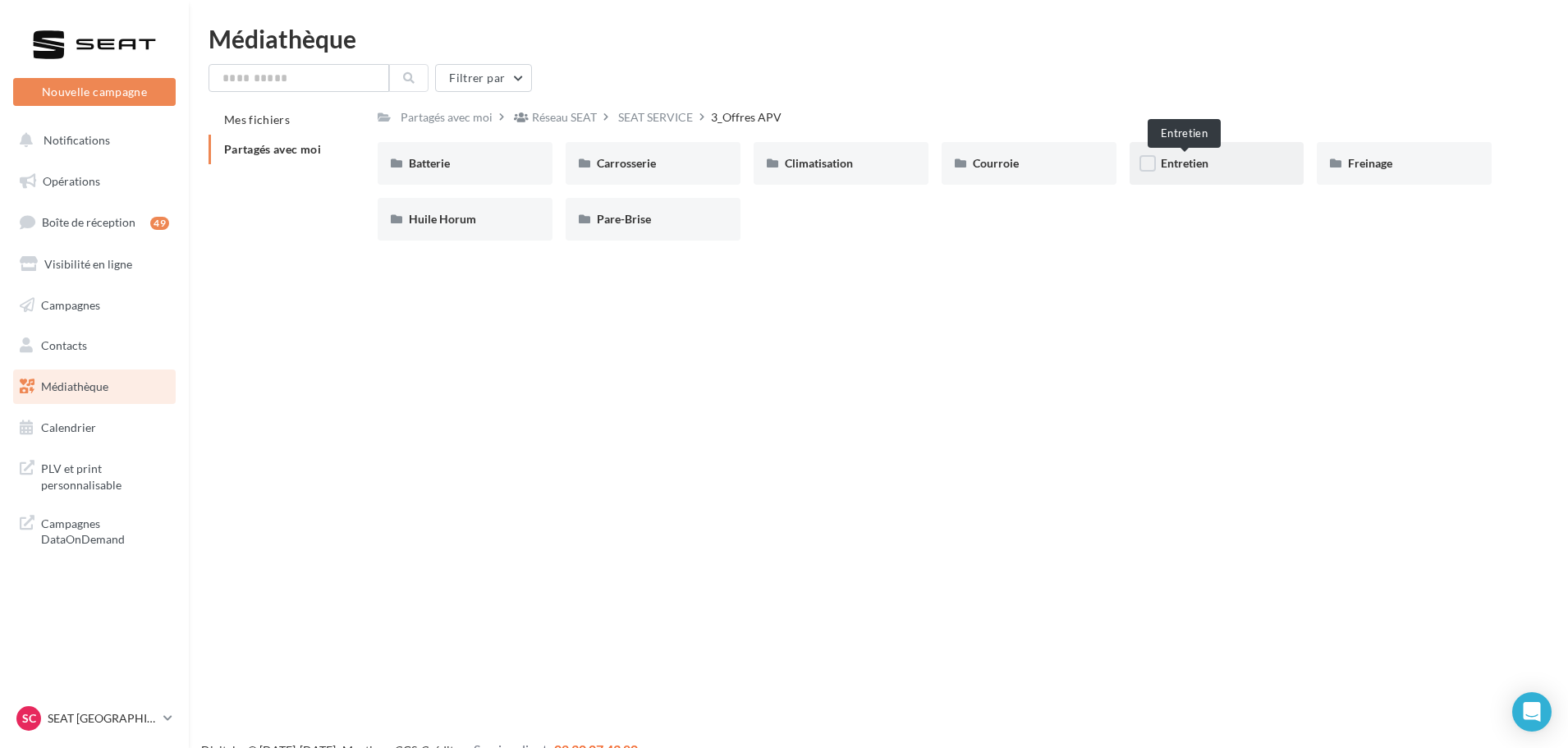
click at [1169, 163] on span "Entretien" at bounding box center [1184, 164] width 48 height 14
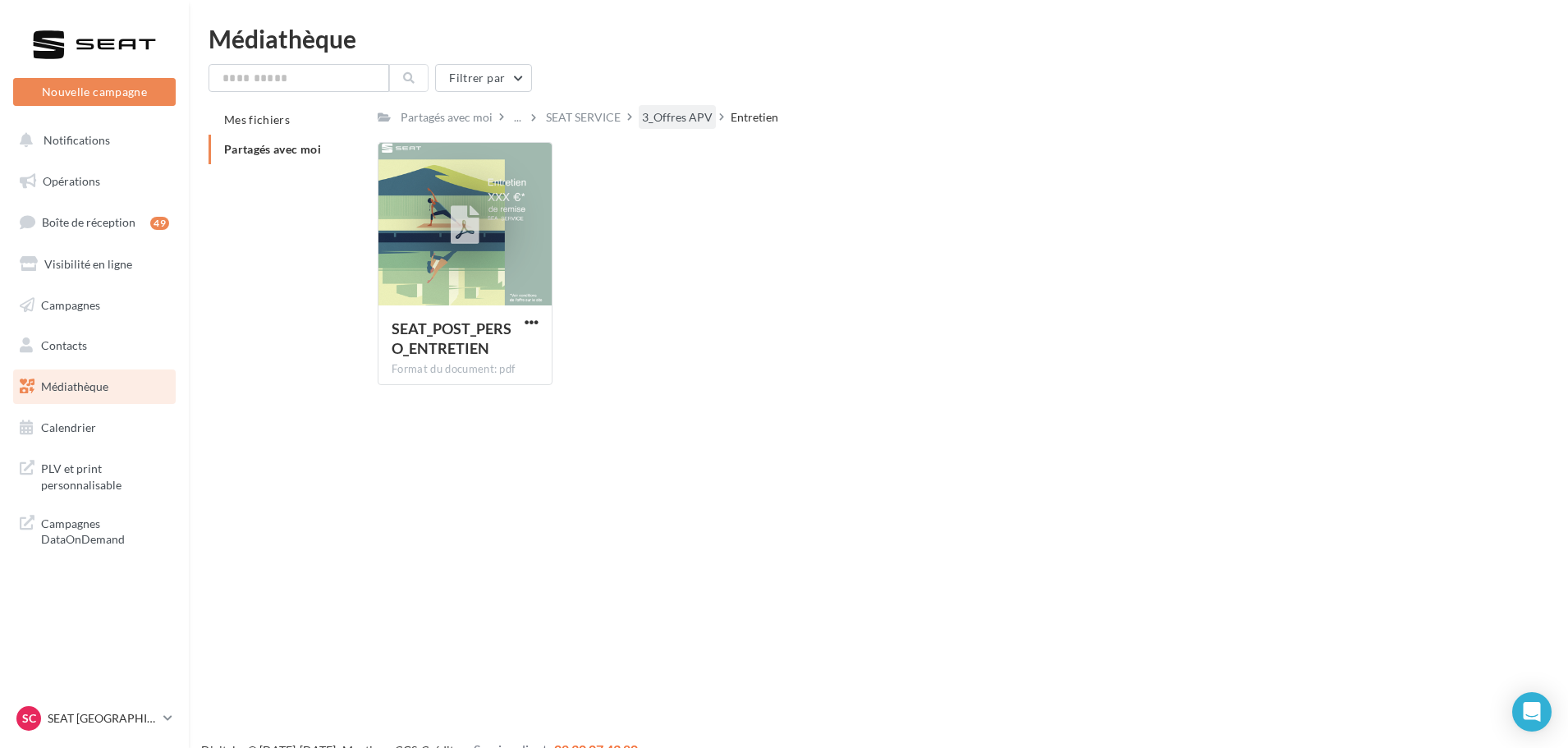
click at [704, 120] on div "3_Offres APV" at bounding box center [678, 118] width 71 height 16
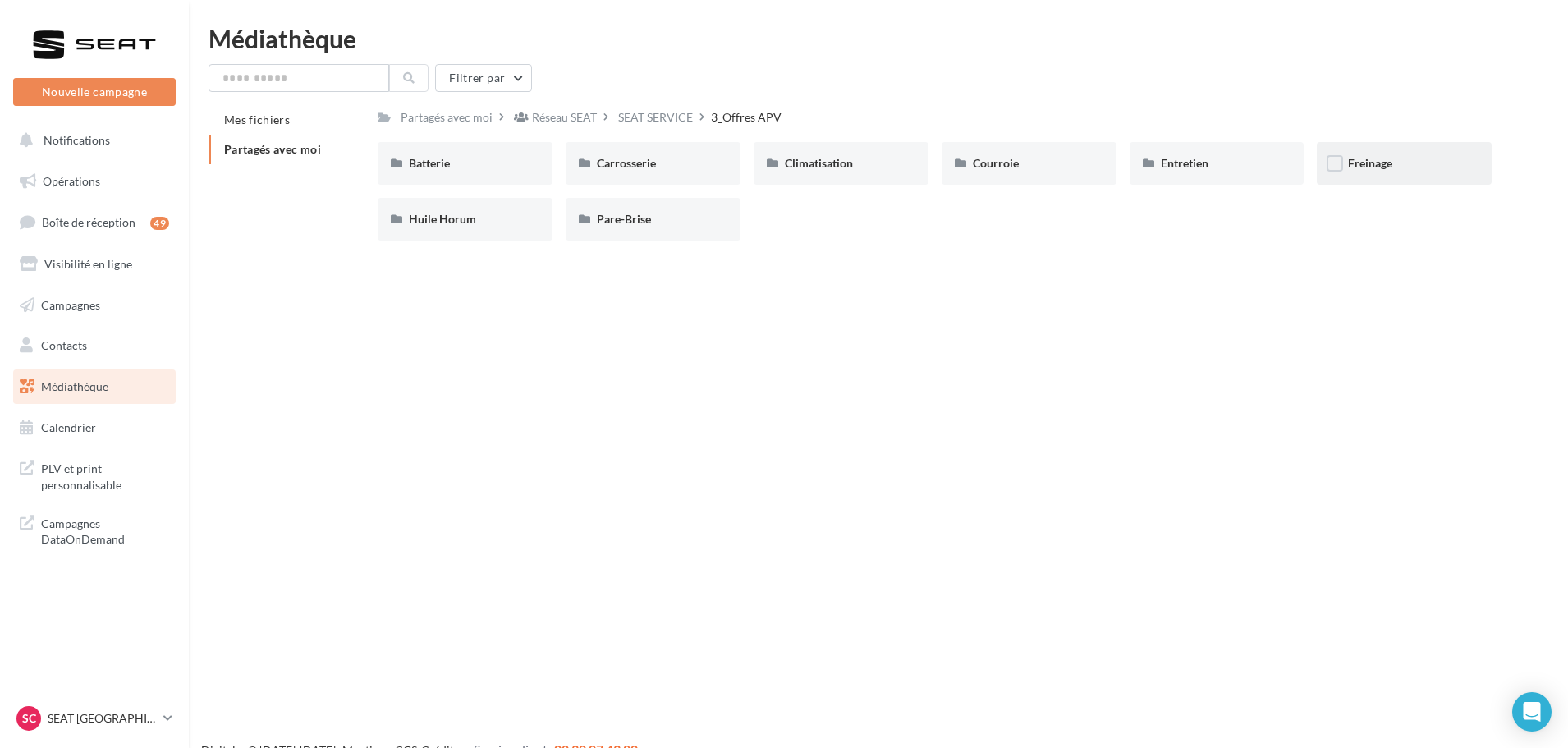
click at [1383, 181] on div "Freinage" at bounding box center [1404, 164] width 175 height 43
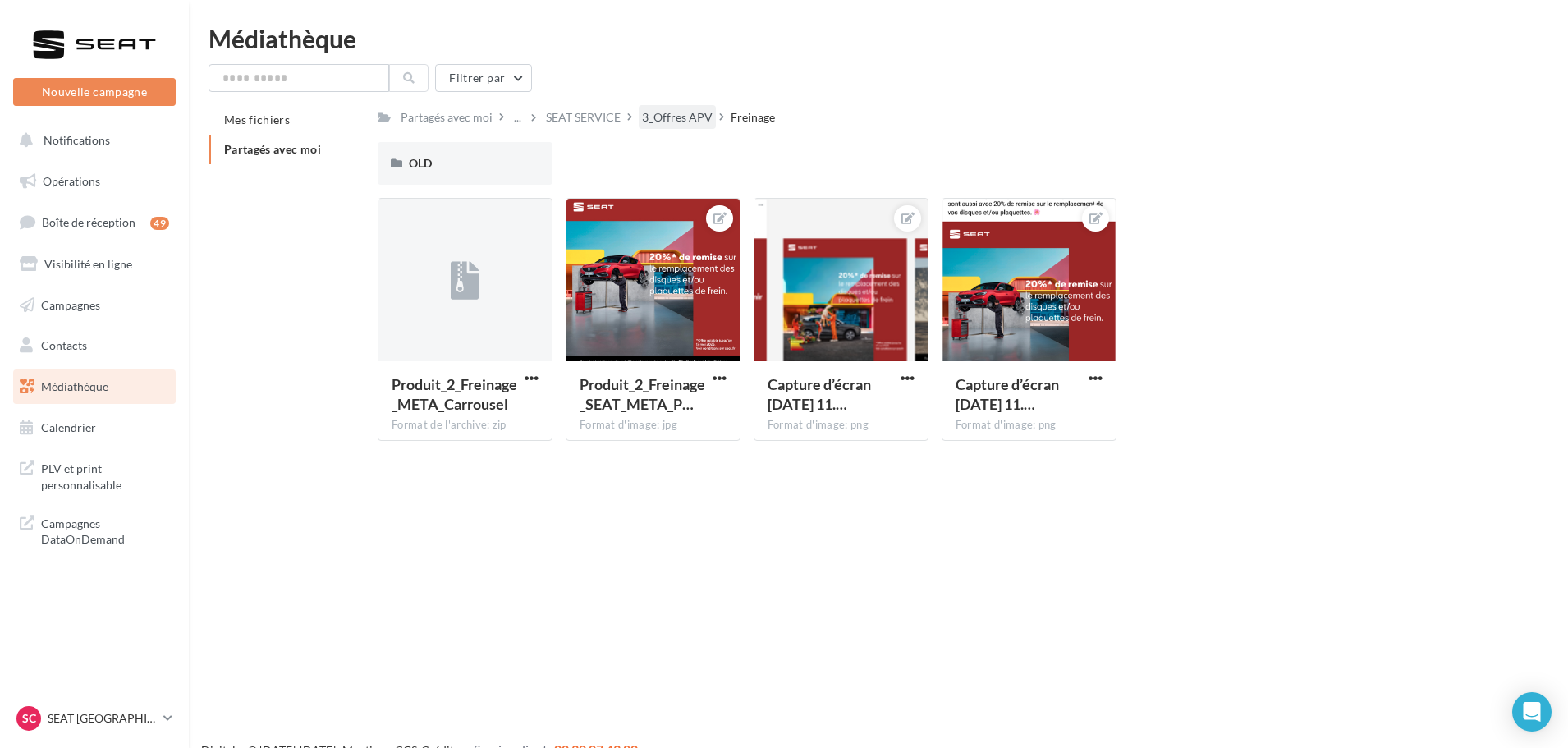
click at [685, 125] on div "3_Offres APV" at bounding box center [678, 118] width 71 height 16
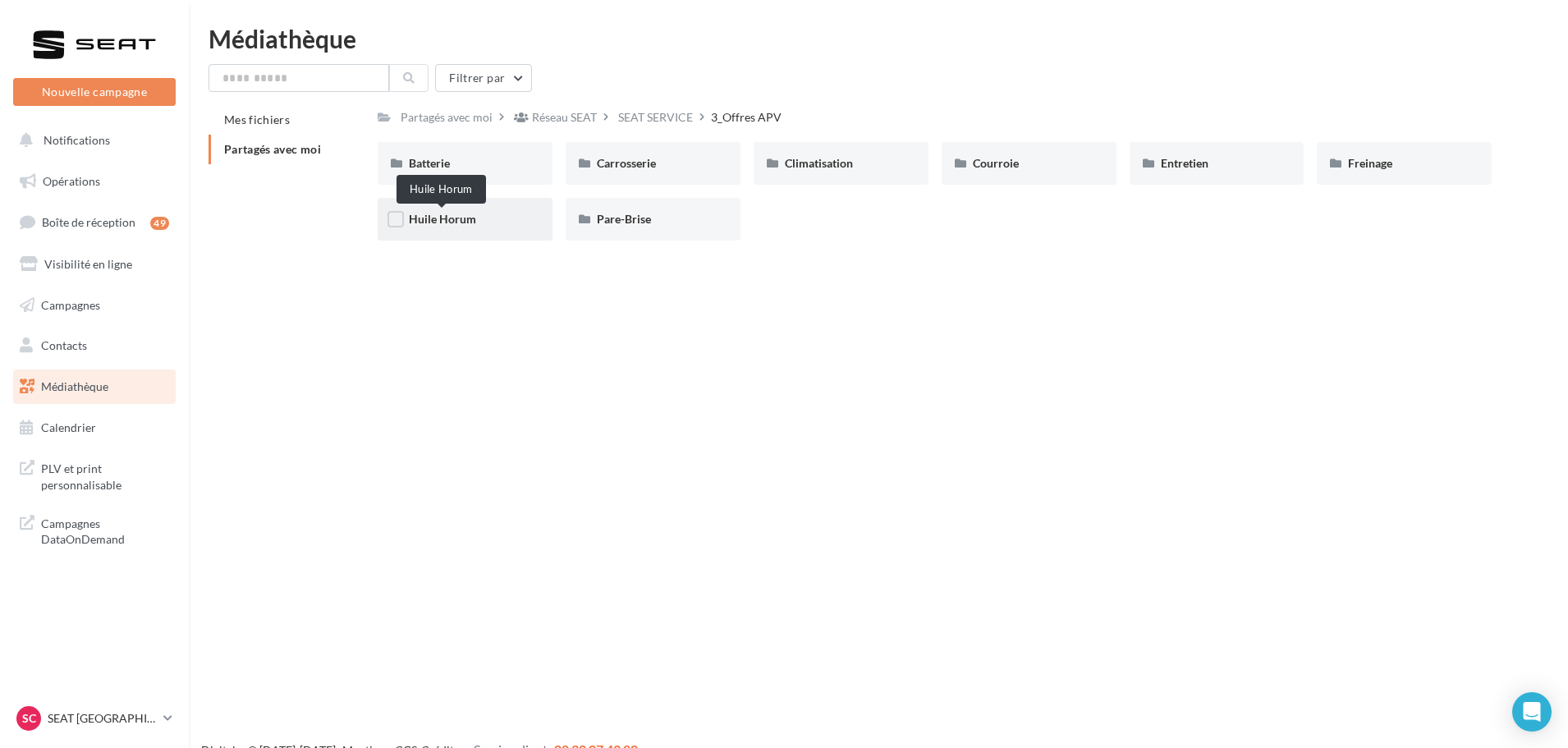
click at [466, 224] on span "Huile Horum" at bounding box center [442, 219] width 67 height 14
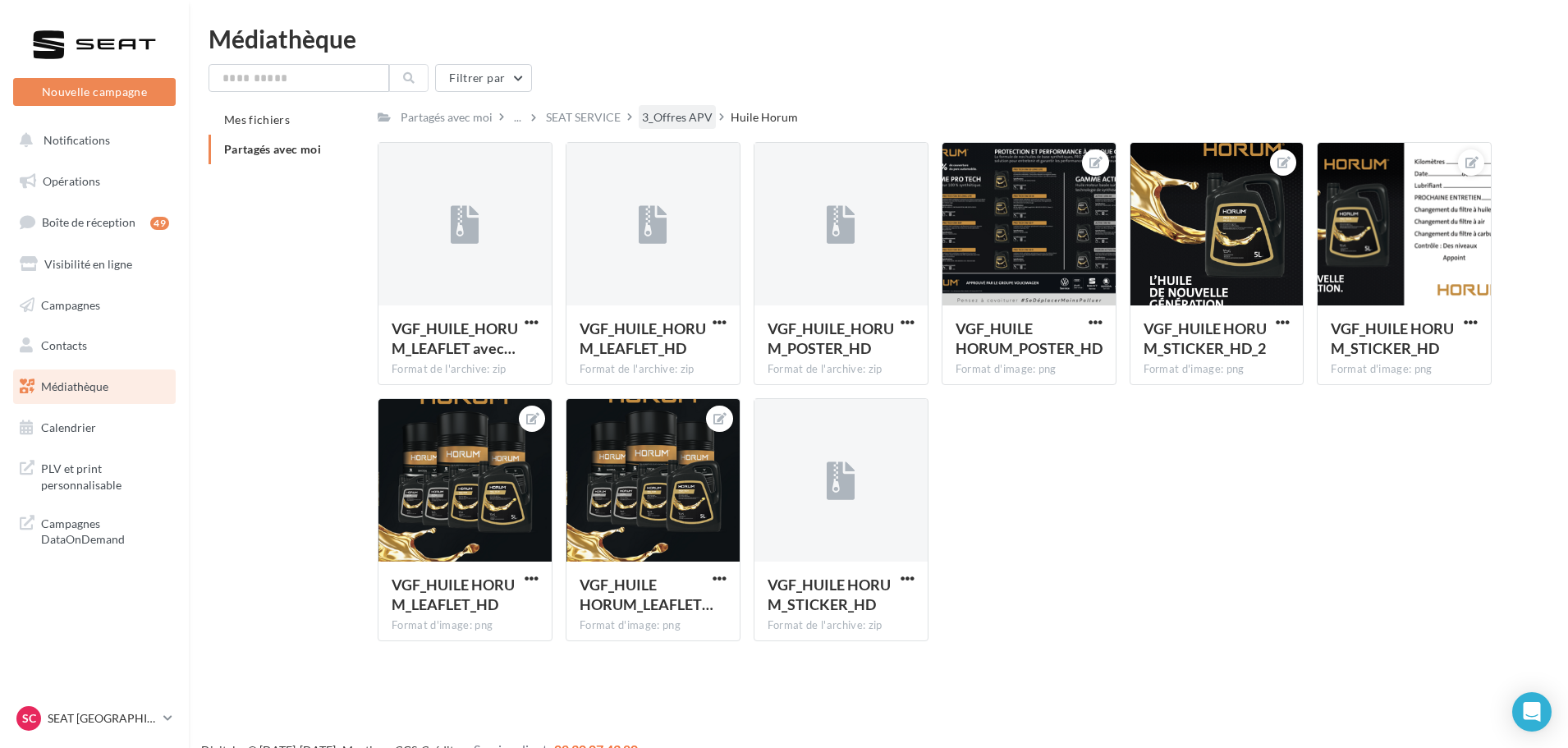
click at [653, 116] on div "3_Offres APV" at bounding box center [678, 118] width 71 height 16
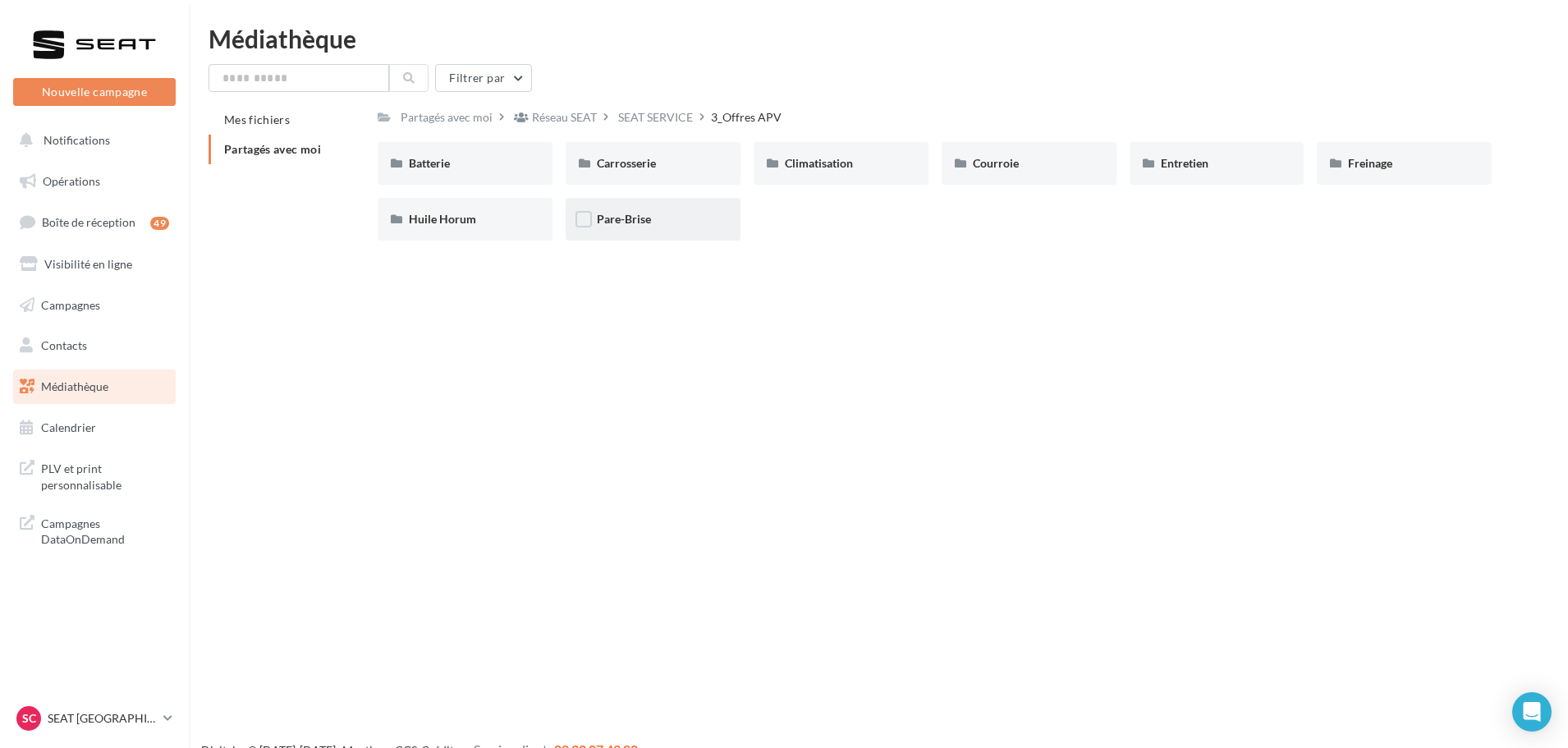
click at [658, 216] on div "Pare-Brise" at bounding box center [652, 219] width 112 height 16
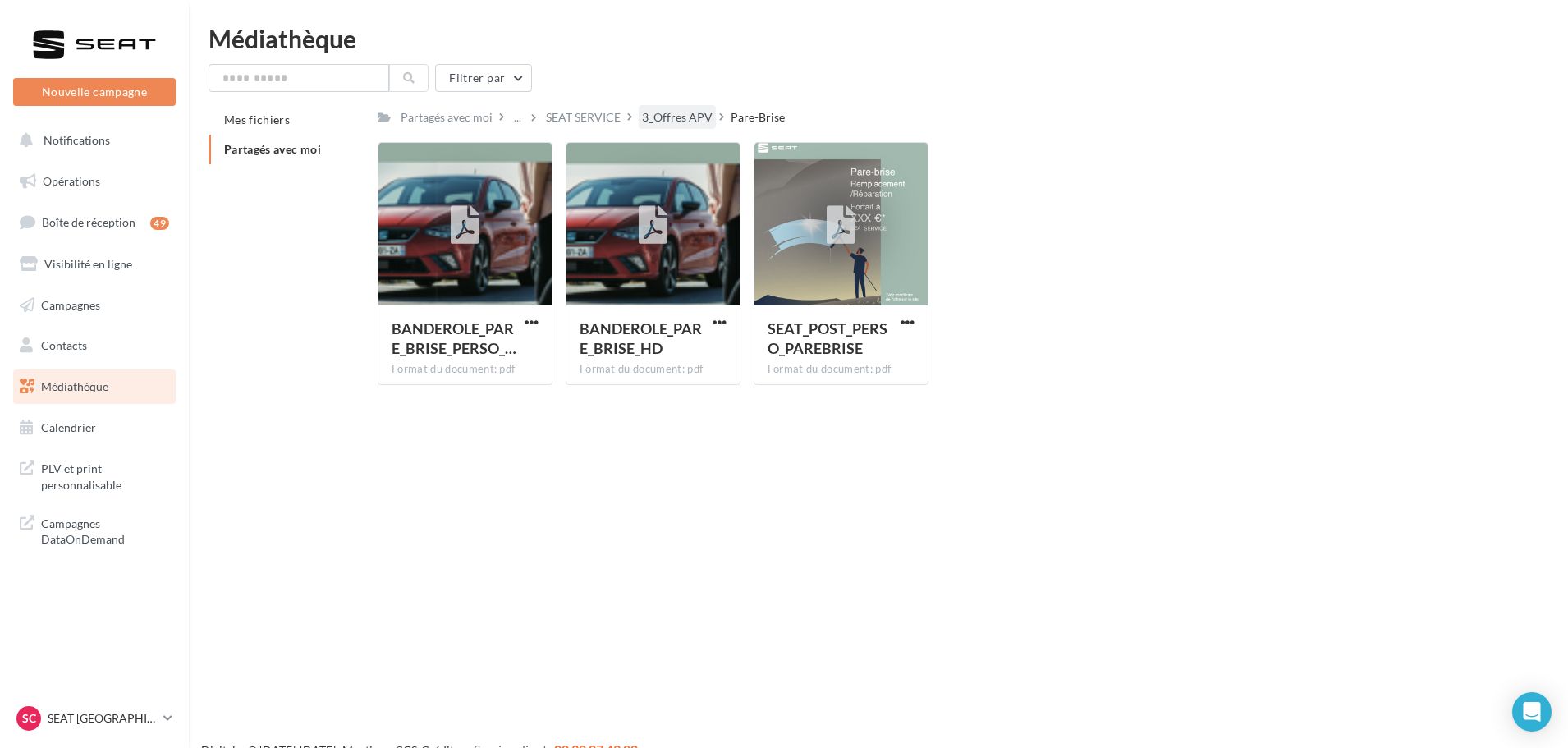
click at [678, 122] on div "3_Offres APV" at bounding box center [678, 118] width 71 height 16
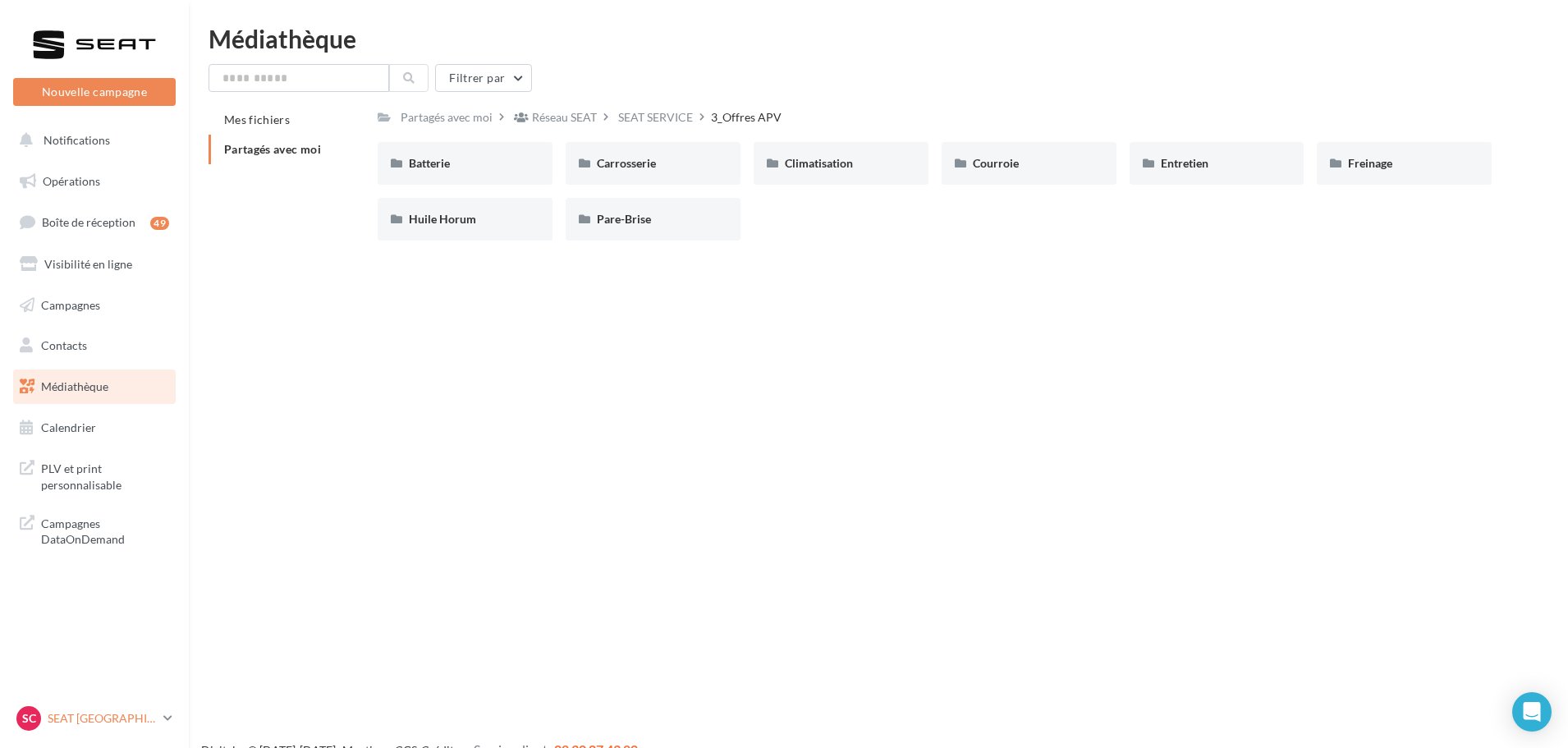
click at [119, 723] on p "SEAT [GEOGRAPHIC_DATA]" at bounding box center [102, 718] width 110 height 16
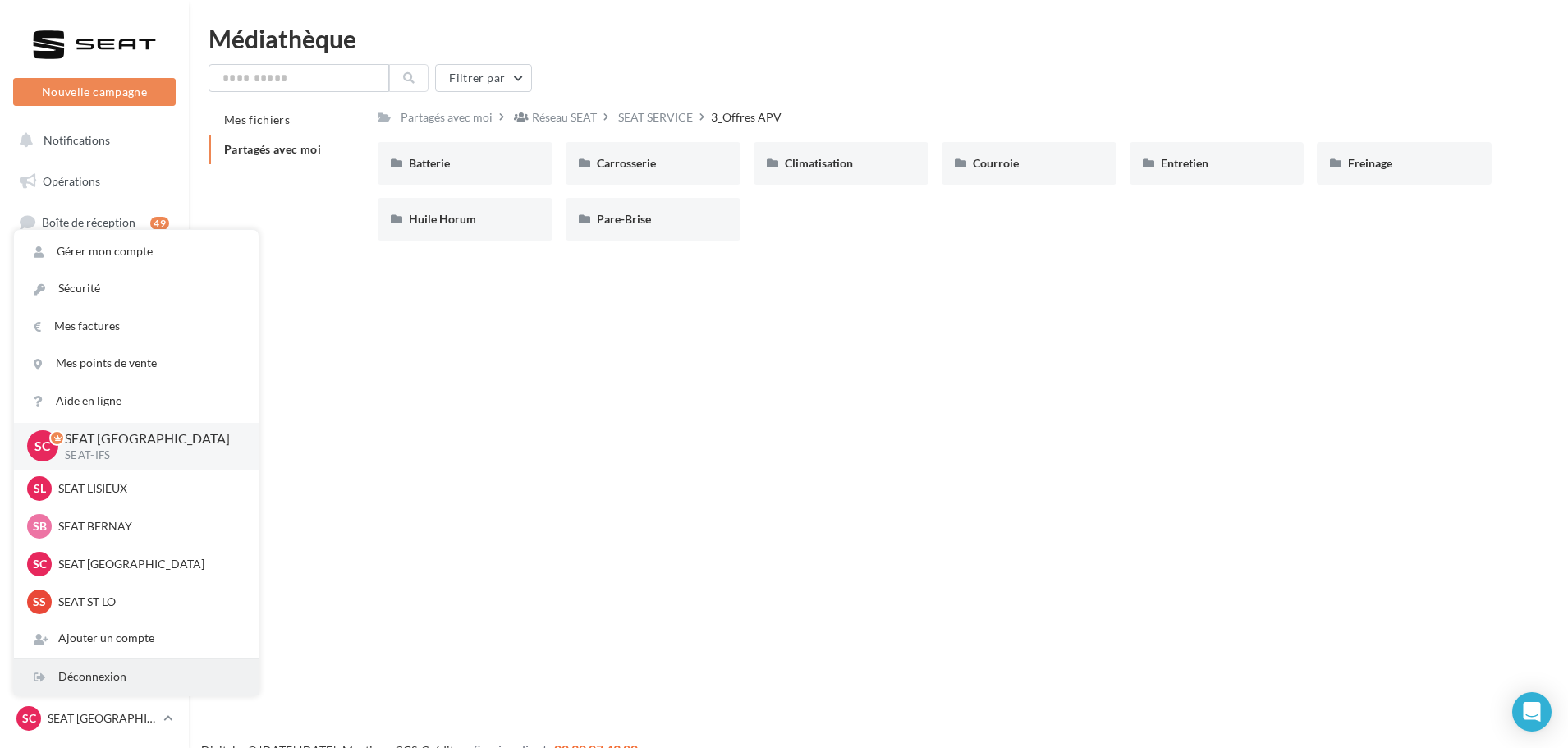
click at [120, 685] on div "Déconnexion" at bounding box center [137, 677] width 244 height 37
